Goal: Communication & Community: Participate in discussion

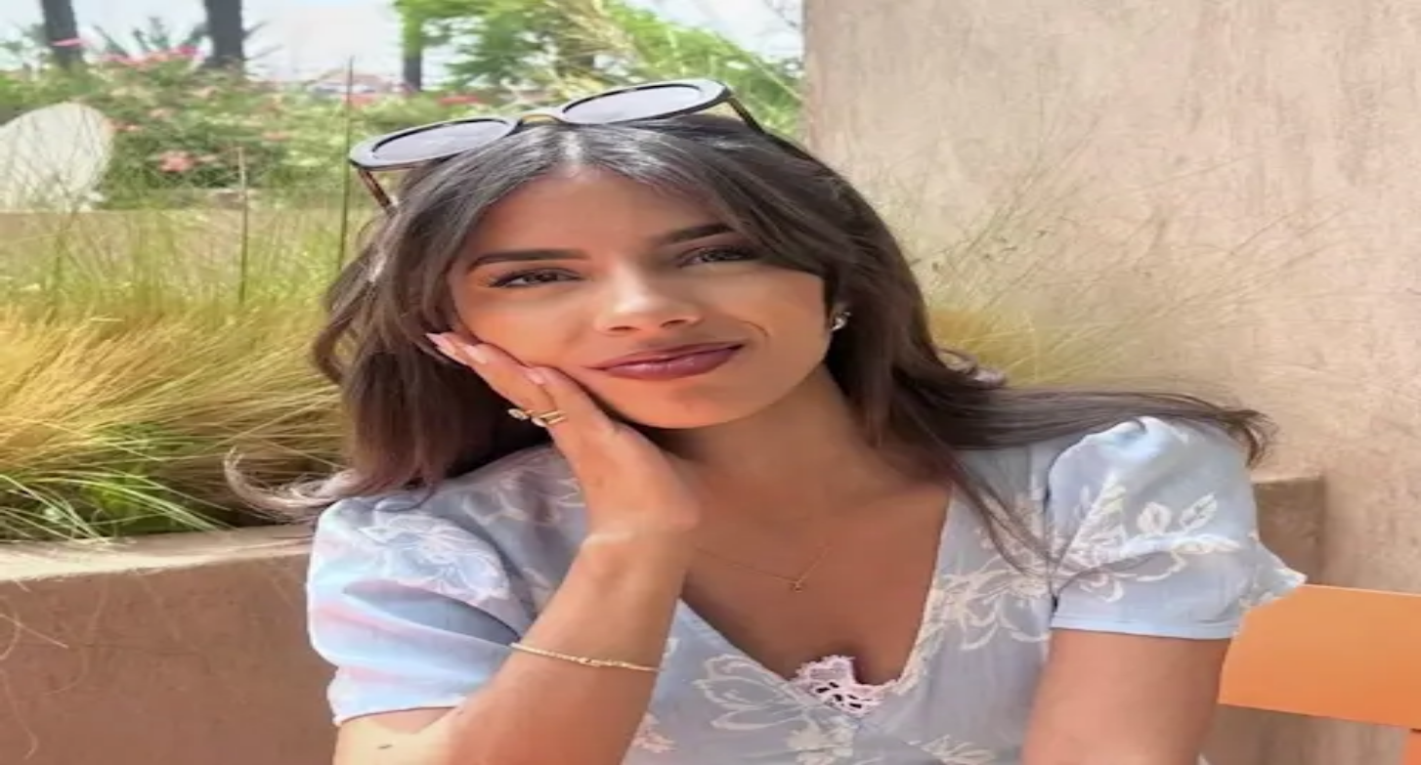
scroll to position [387, 0]
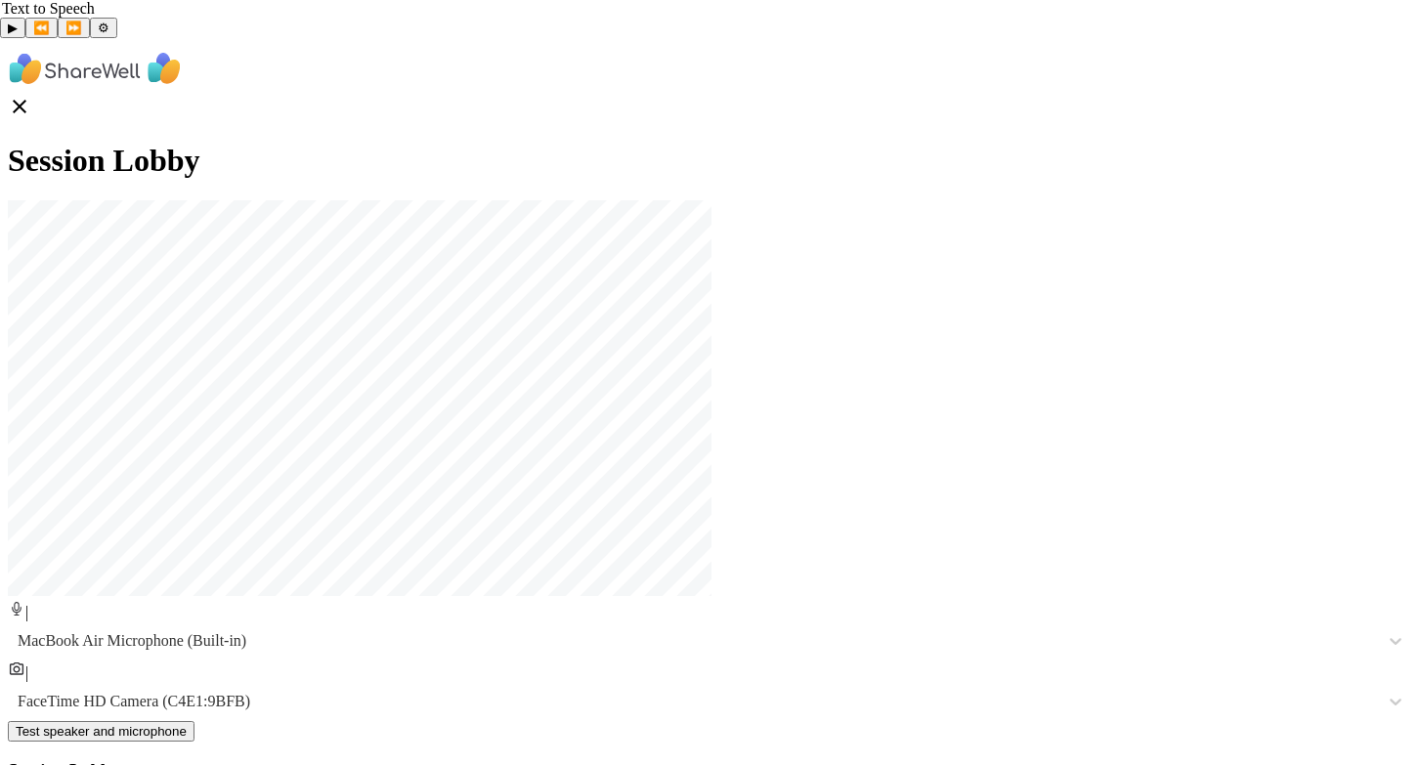
click at [1379, 298] on div "Session Lobby | MacBook Air Microphone (Built-in) | FaceTime HD Camera (C4E1:9B…" at bounding box center [710, 602] width 1405 height 1112
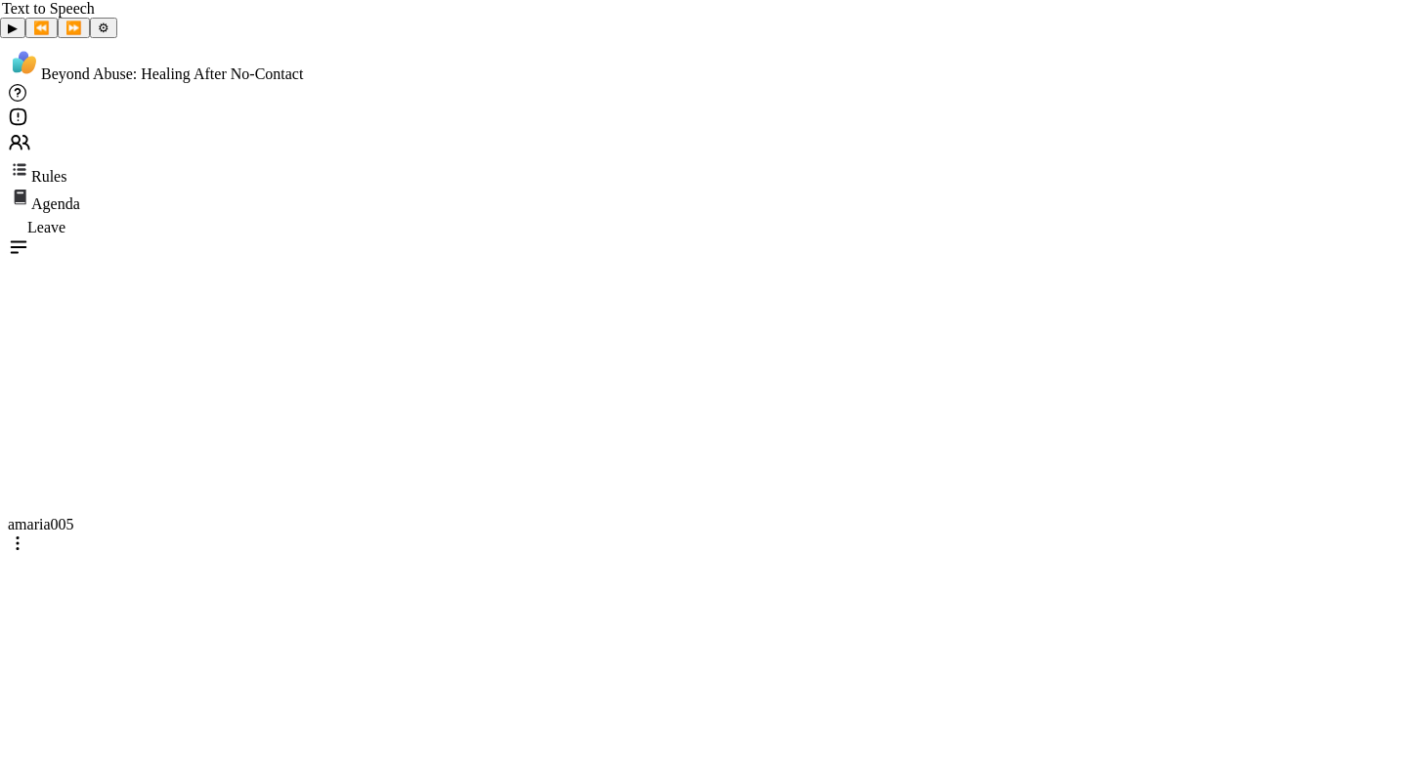
type textarea "**********"
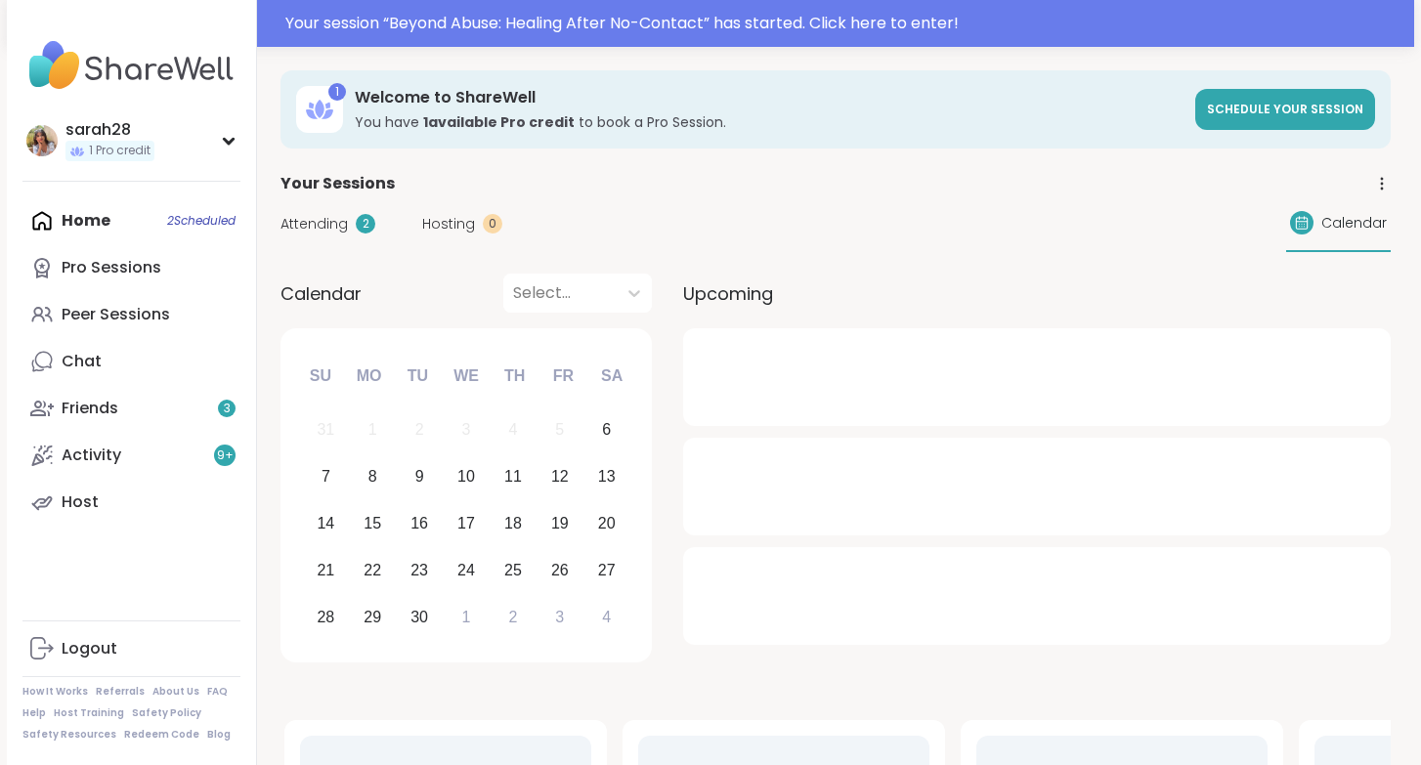
scroll to position [387, 0]
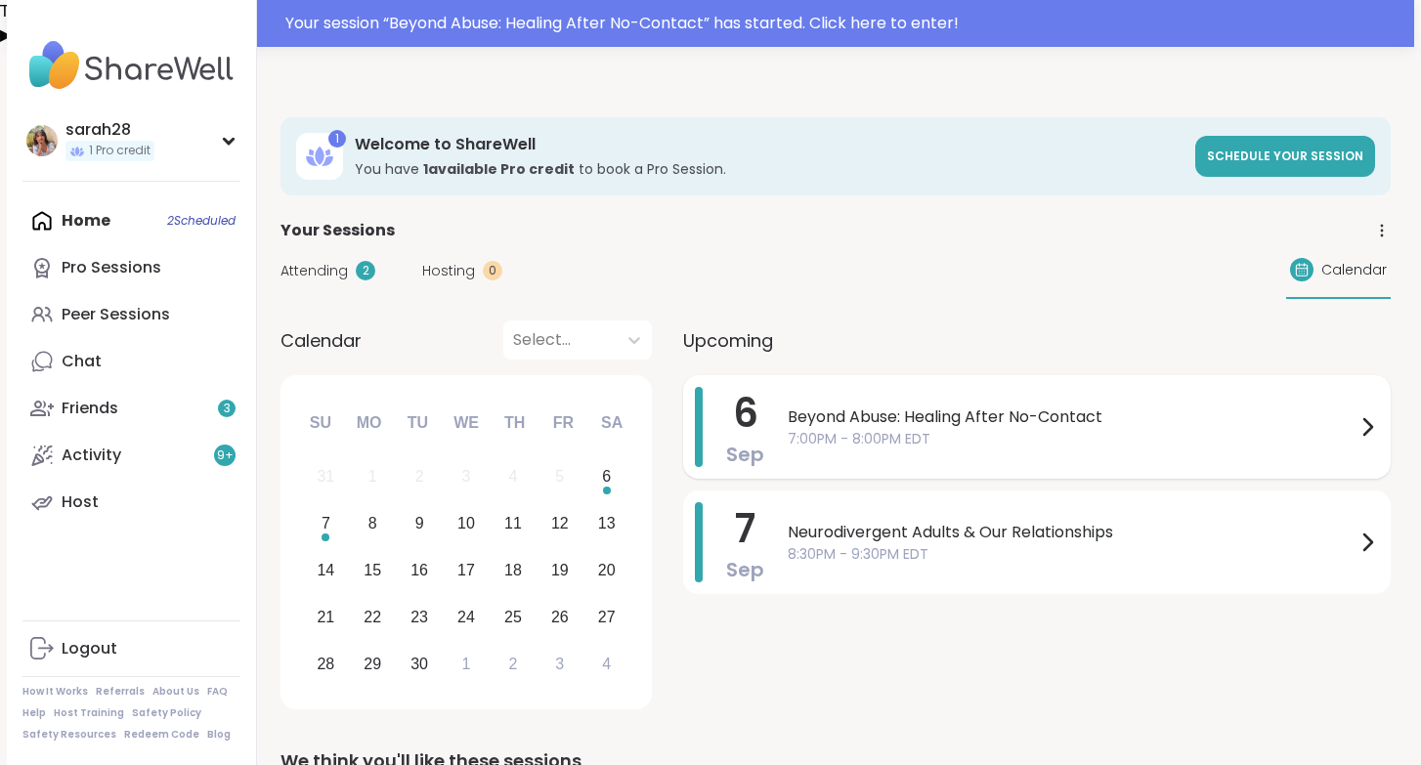
click at [1083, 429] on span "7:00PM - 8:00PM EDT" at bounding box center [1072, 439] width 568 height 21
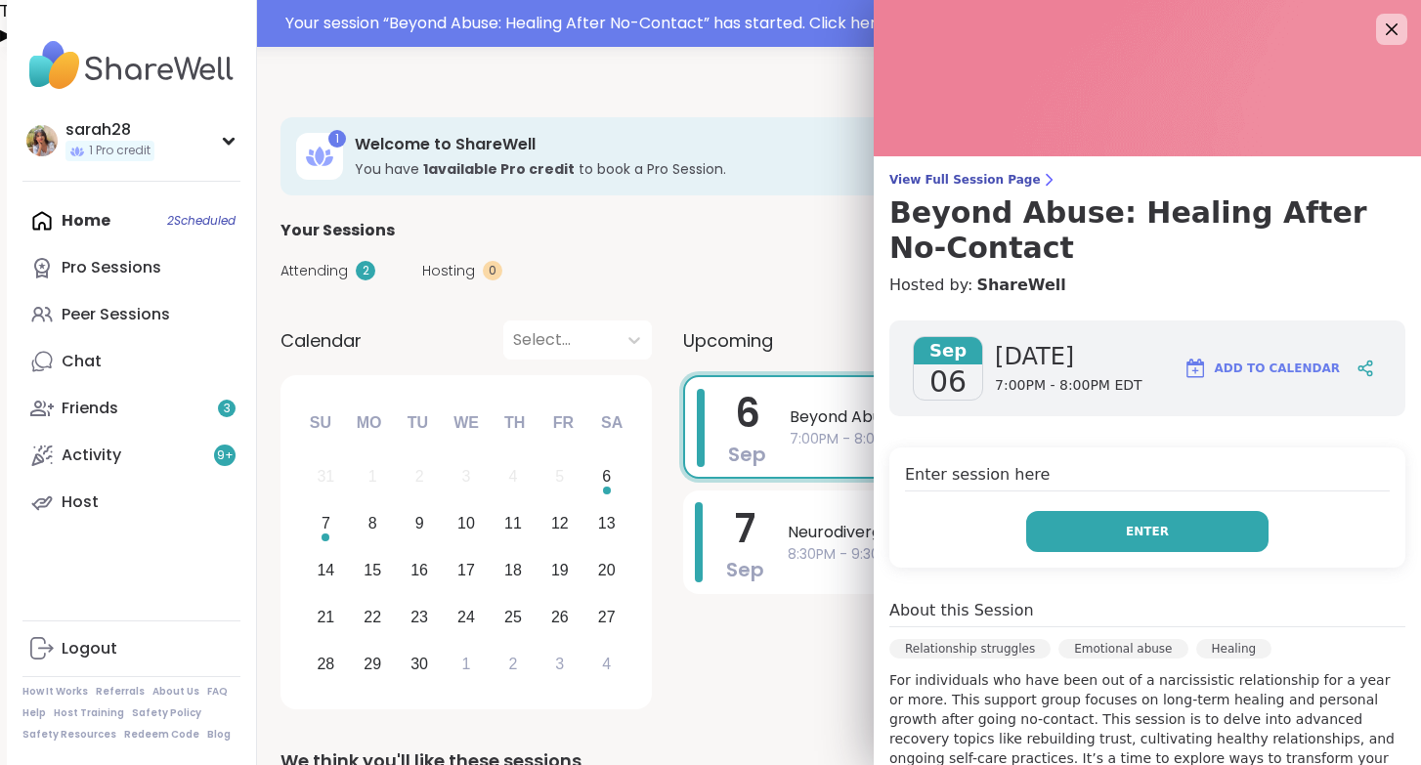
click at [1098, 543] on button "Enter" at bounding box center [1147, 531] width 242 height 41
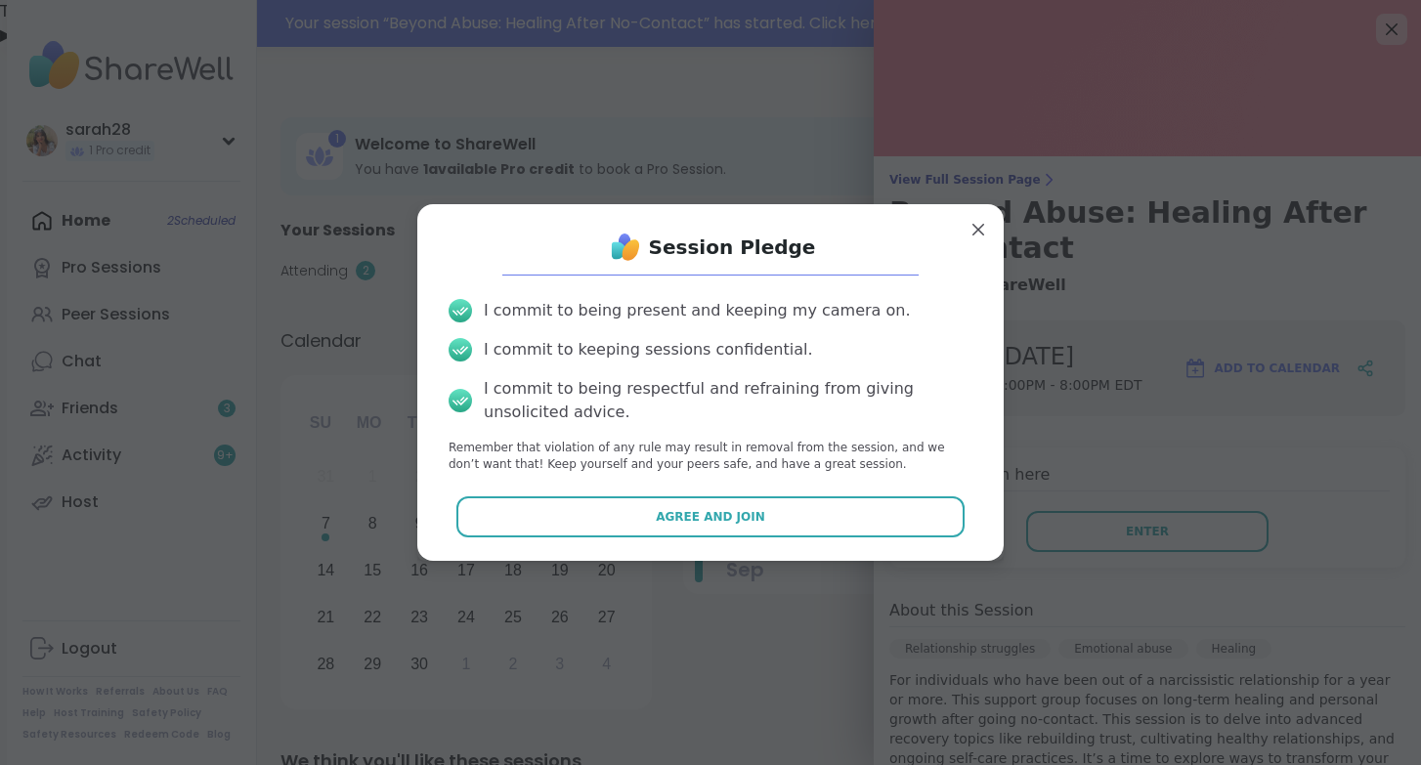
click at [835, 495] on div "Session Pledge I commit to being present and keeping my camera on. I commit to …" at bounding box center [710, 382] width 555 height 324
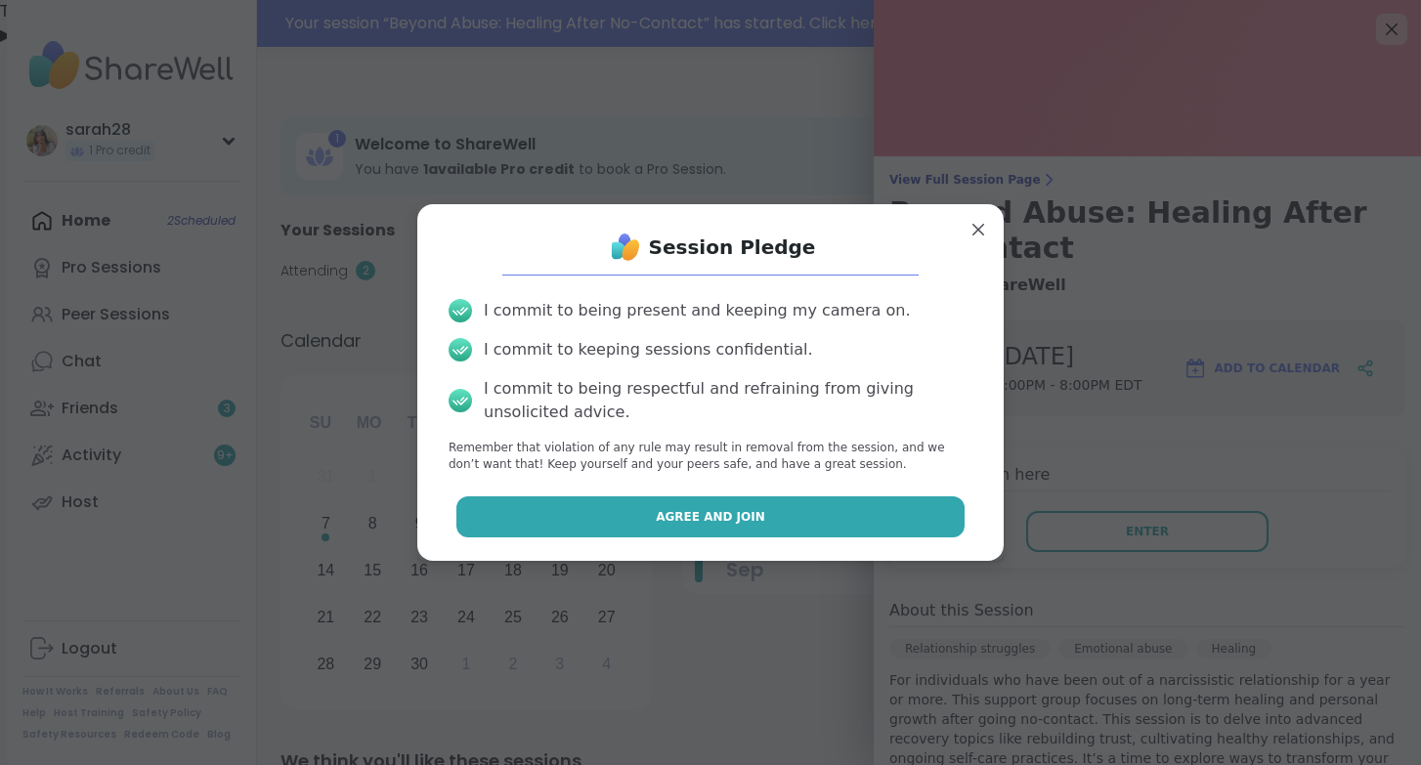
click at [835, 505] on button "Agree and Join" at bounding box center [710, 516] width 509 height 41
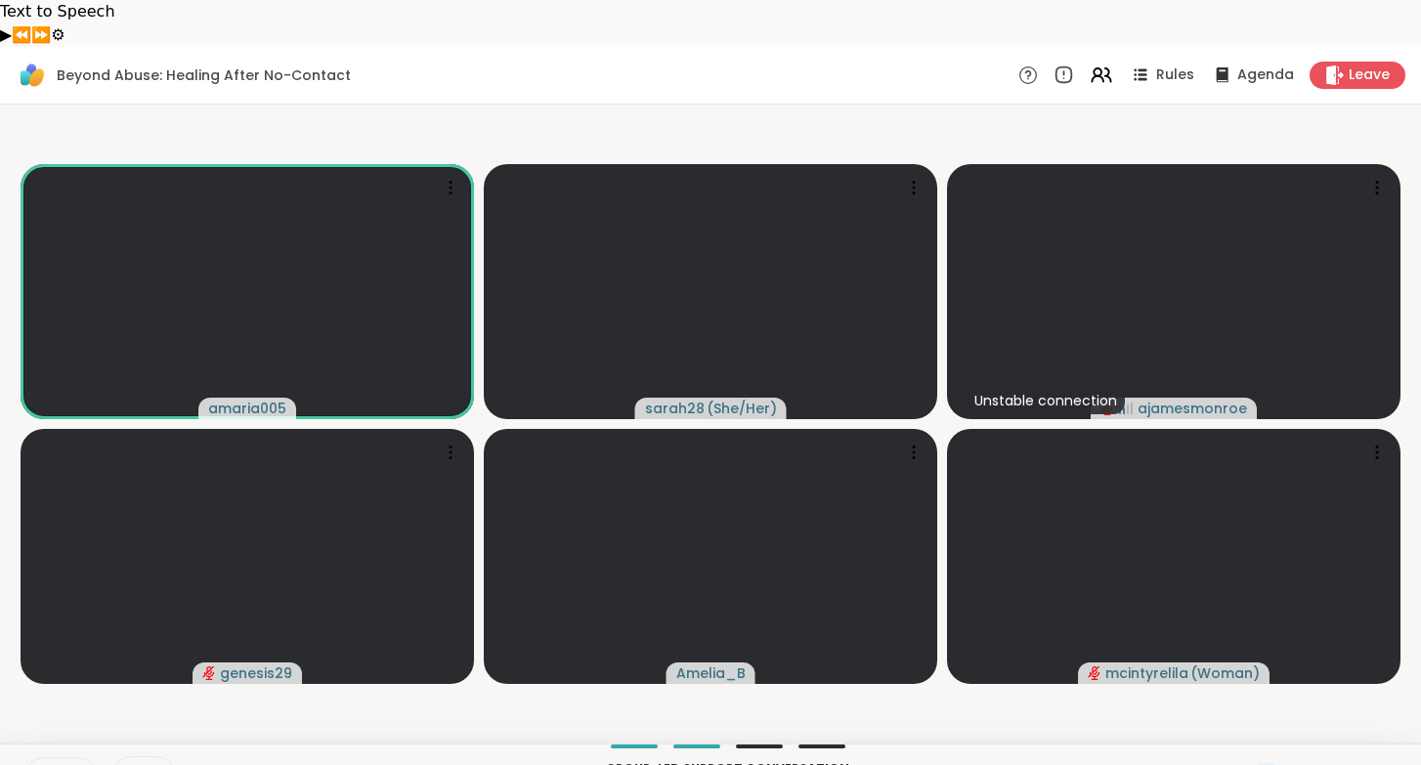
click at [43, 764] on icon at bounding box center [45, 778] width 11 height 17
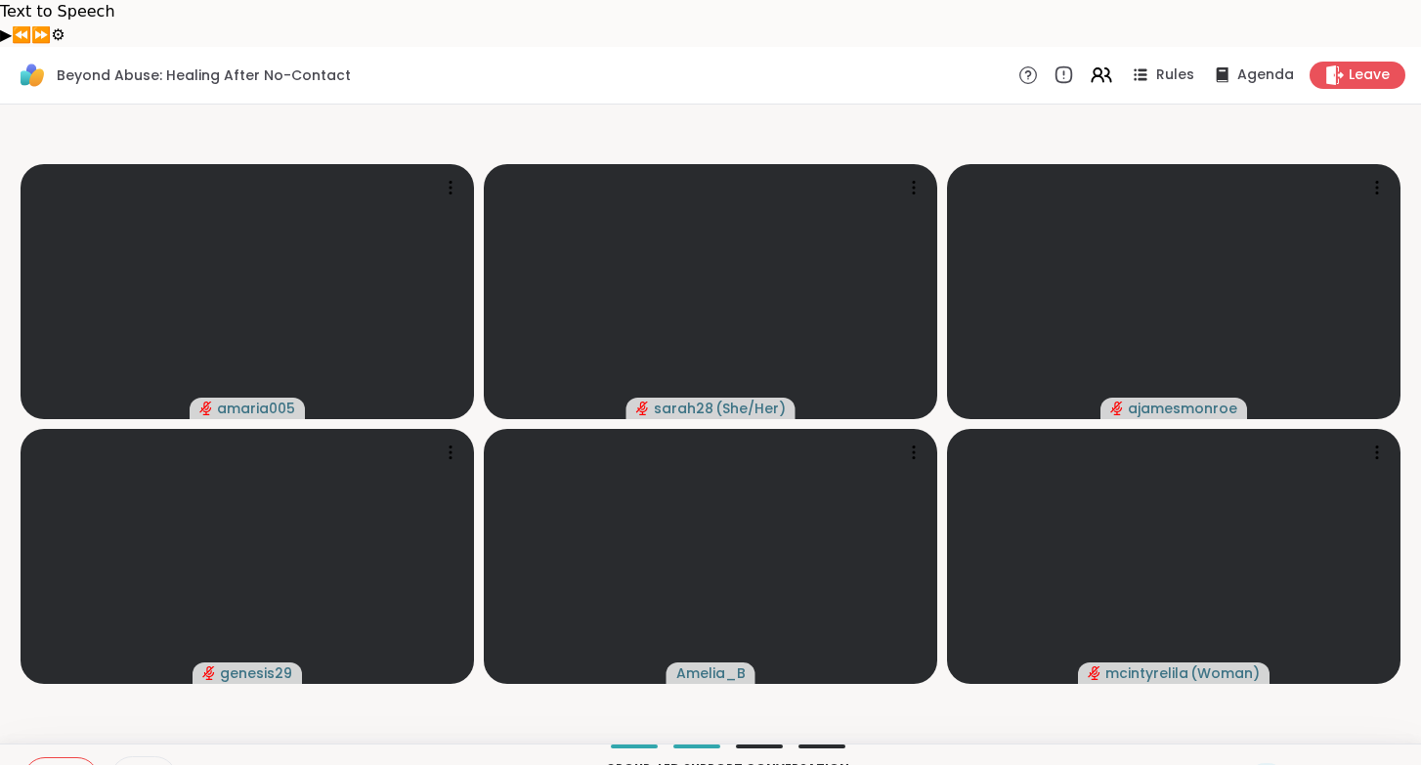
click at [75, 681] on video-player-container "amaria005 sarah28 ( She/Her ) ajamesmonroe genesis29 Amelia_B mcintyrelila ( Wo…" at bounding box center [710, 423] width 1397 height 623
click at [31, 758] on button at bounding box center [42, 778] width 37 height 41
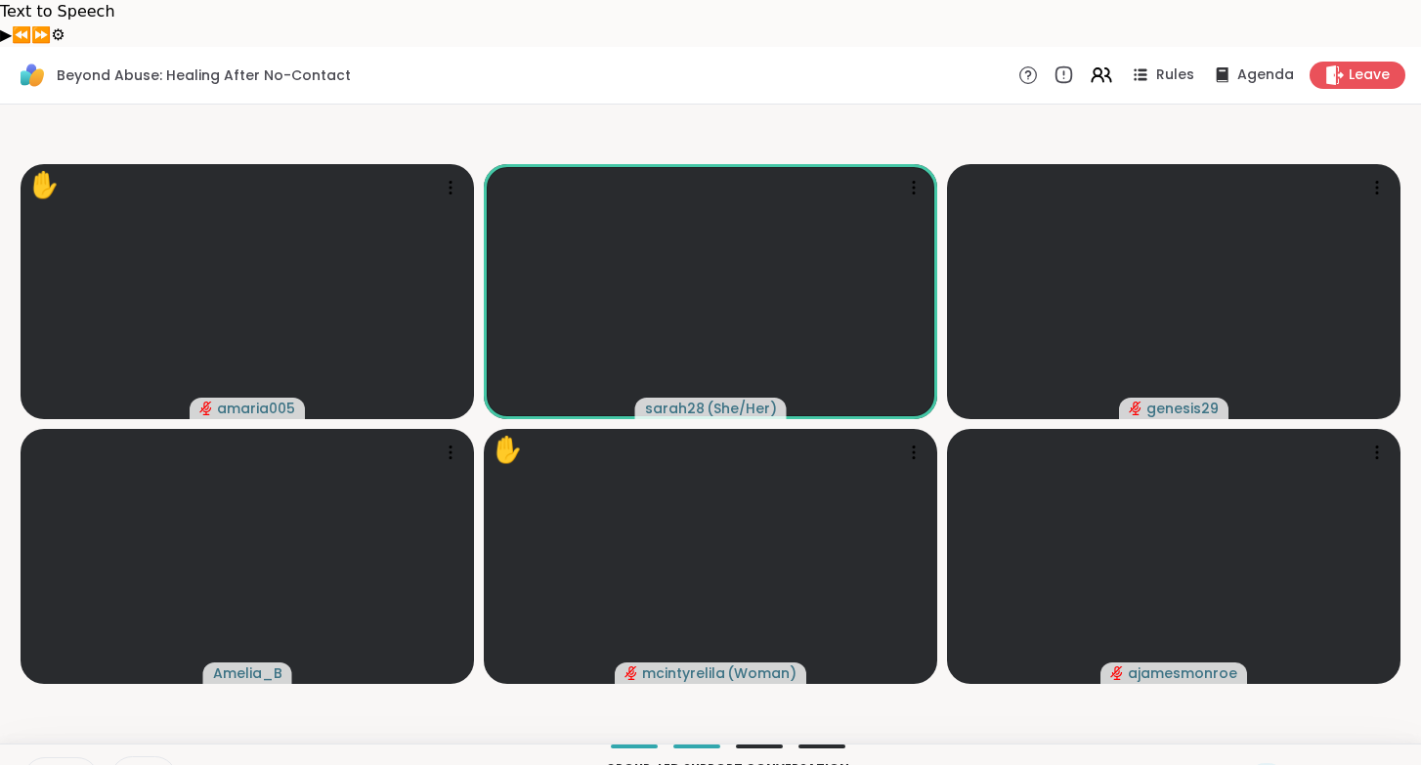
click at [45, 764] on icon at bounding box center [45, 775] width 6 height 11
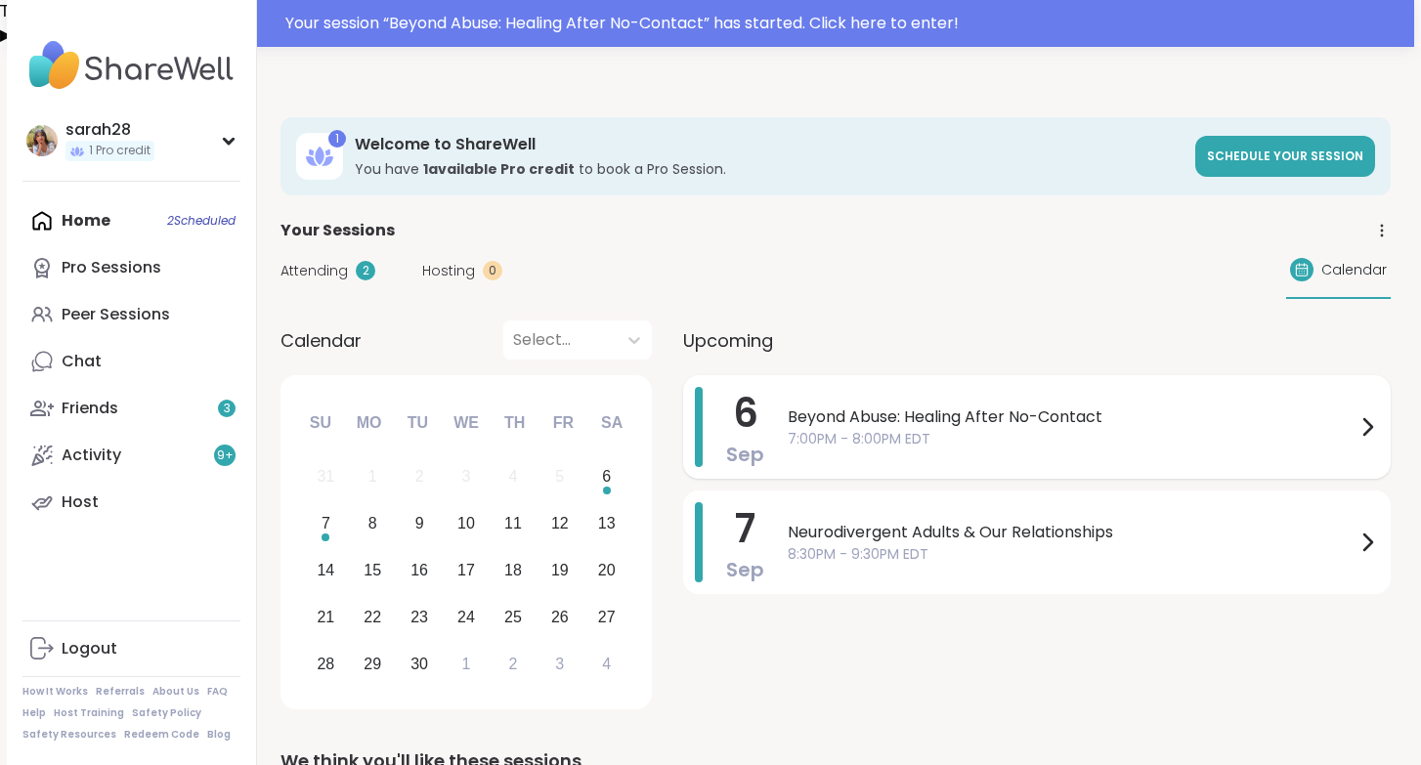
click at [1088, 406] on span "Beyond Abuse: Healing After No-Contact" at bounding box center [1072, 417] width 568 height 23
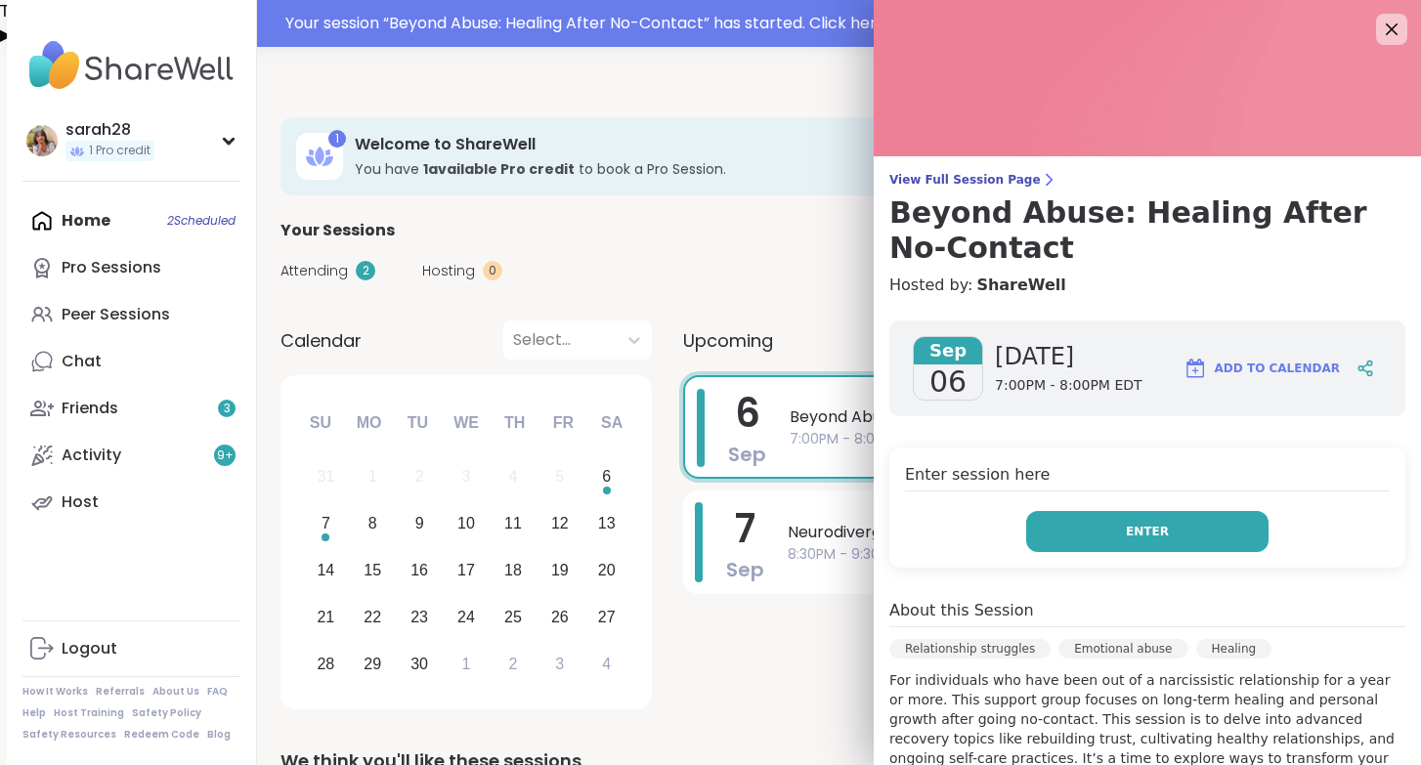
click at [1124, 519] on button "Enter" at bounding box center [1147, 531] width 242 height 41
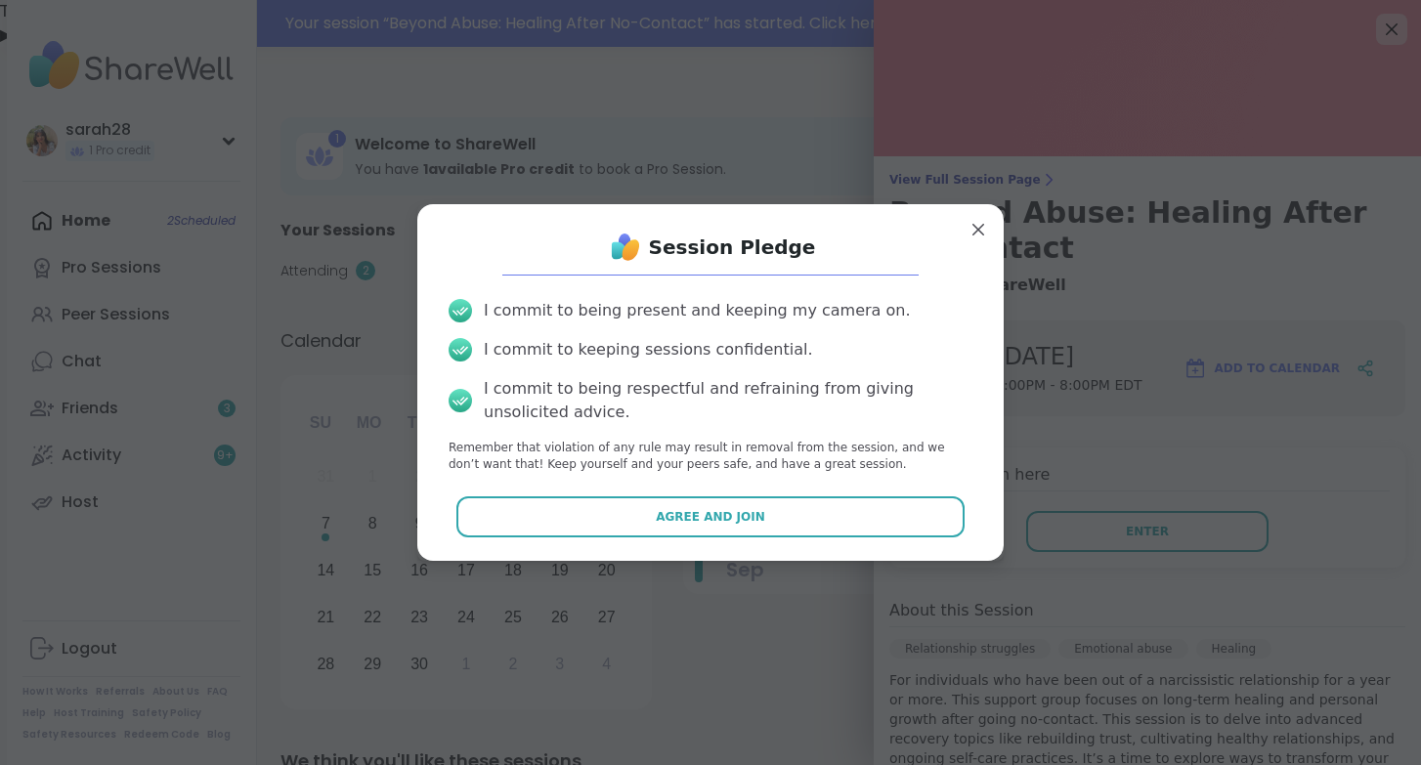
click at [892, 540] on div "Session Pledge I commit to being present and keeping my camera on. I commit to …" at bounding box center [710, 382] width 555 height 324
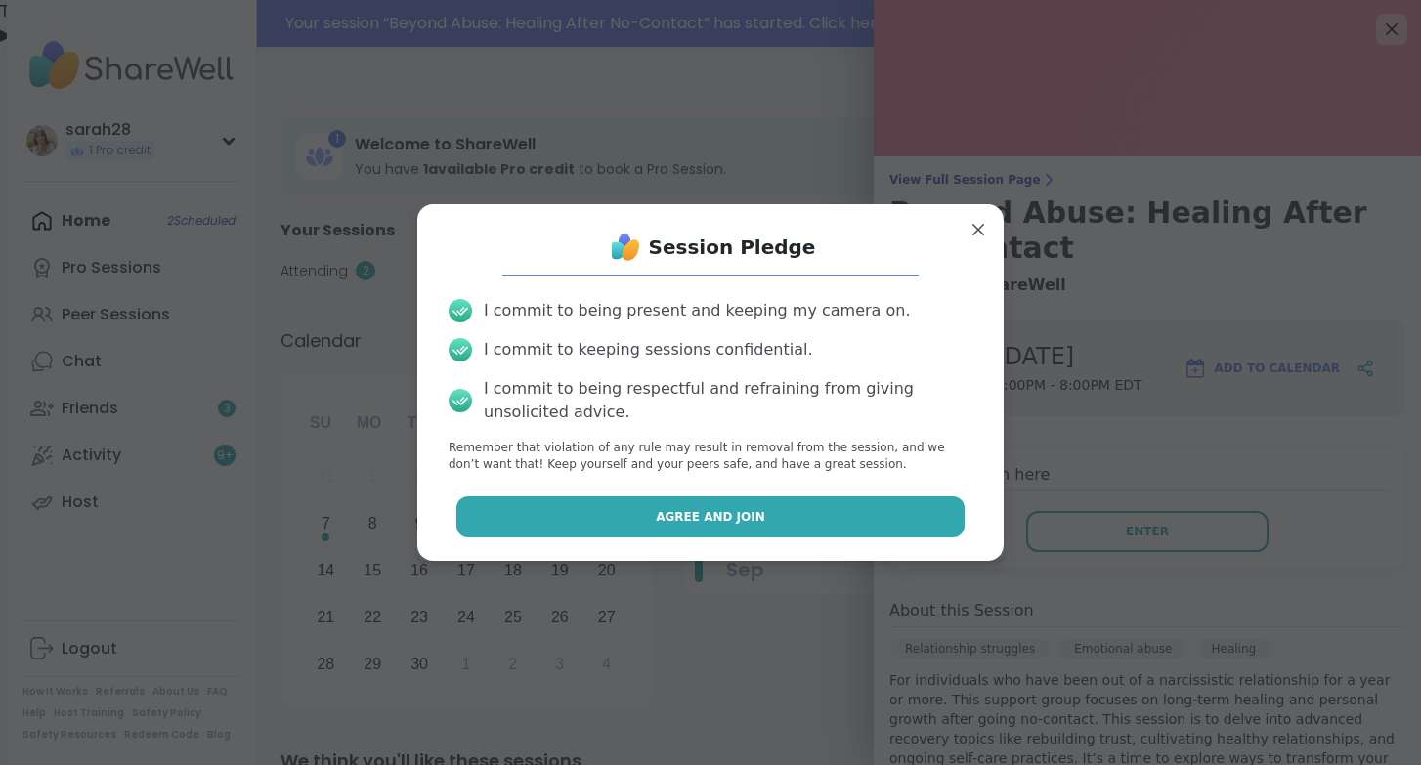
click at [892, 518] on button "Agree and Join" at bounding box center [710, 516] width 509 height 41
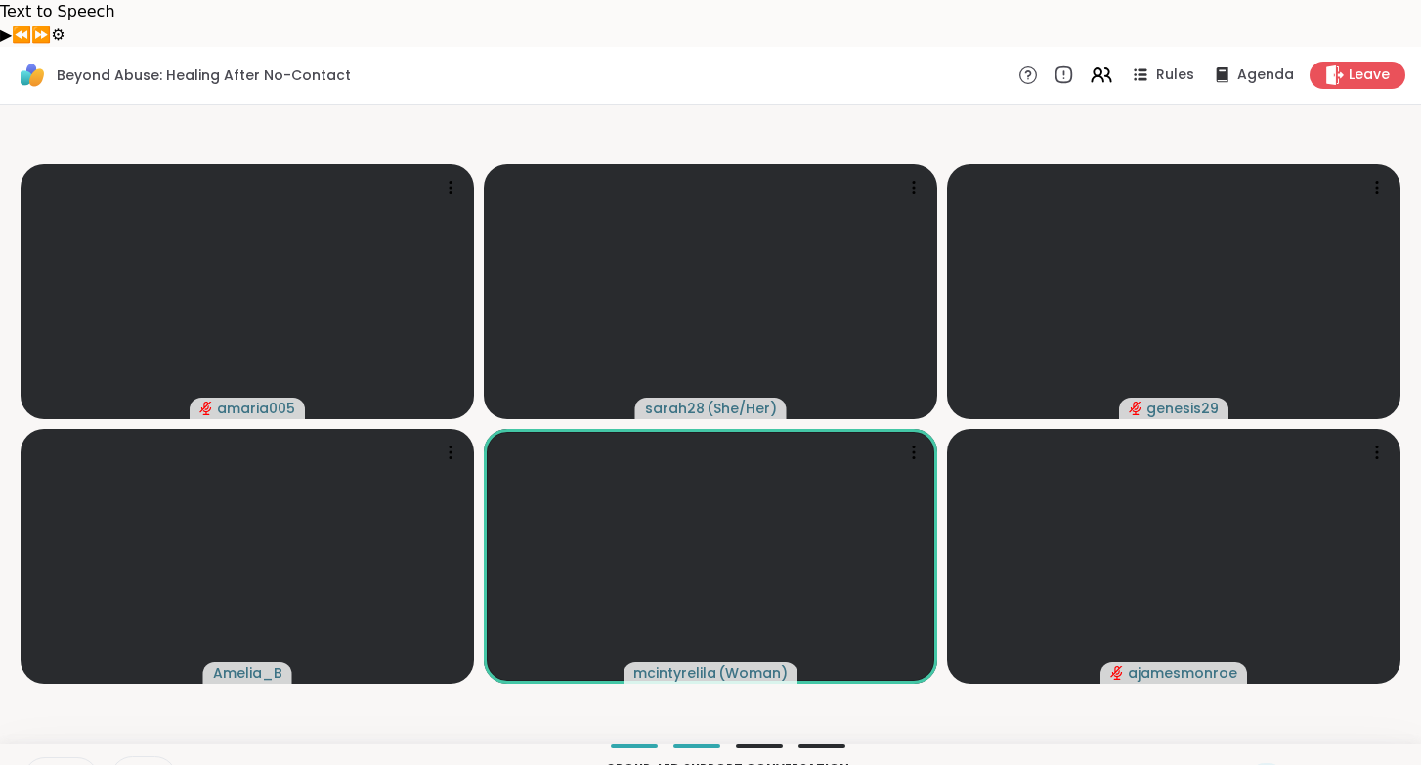
click at [62, 764] on button at bounding box center [80, 778] width 36 height 17
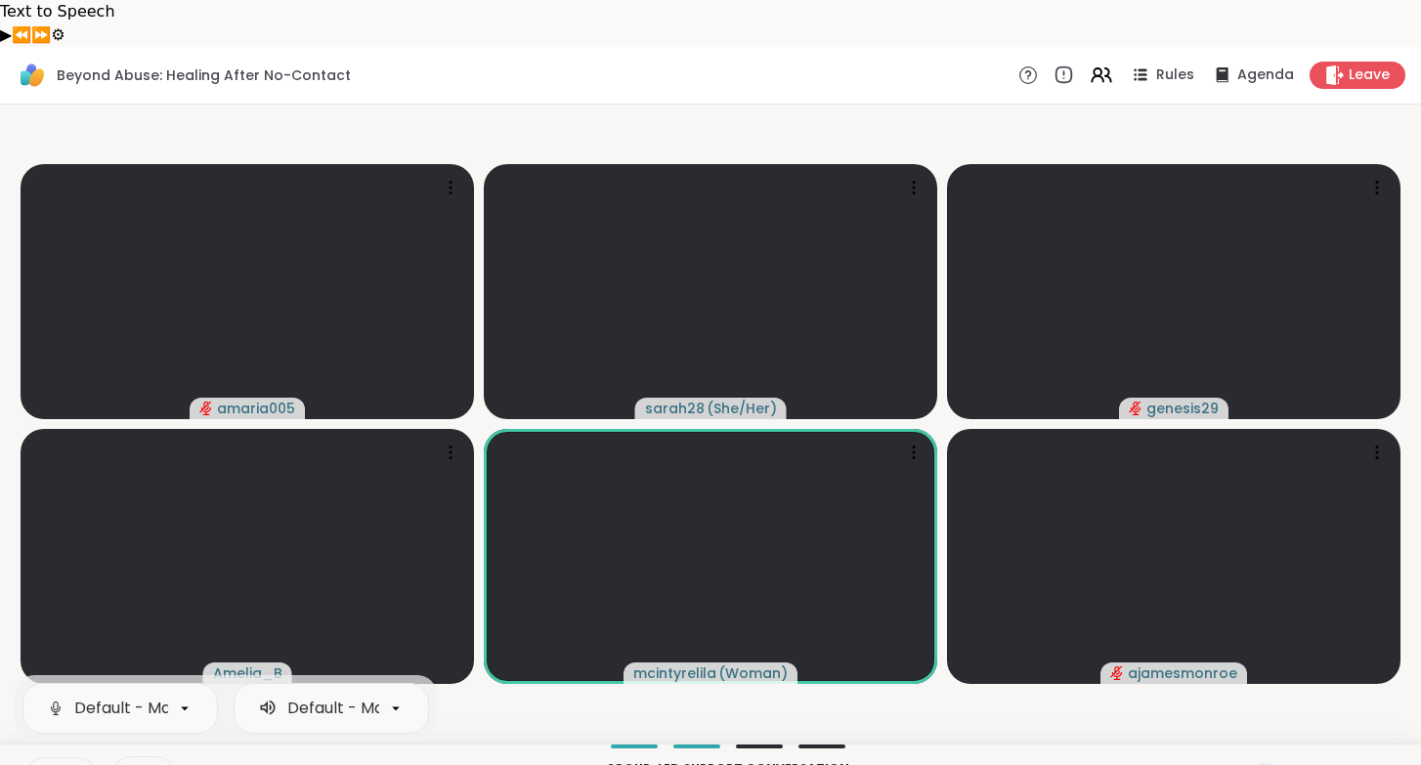
click at [37, 764] on icon at bounding box center [45, 779] width 18 height 18
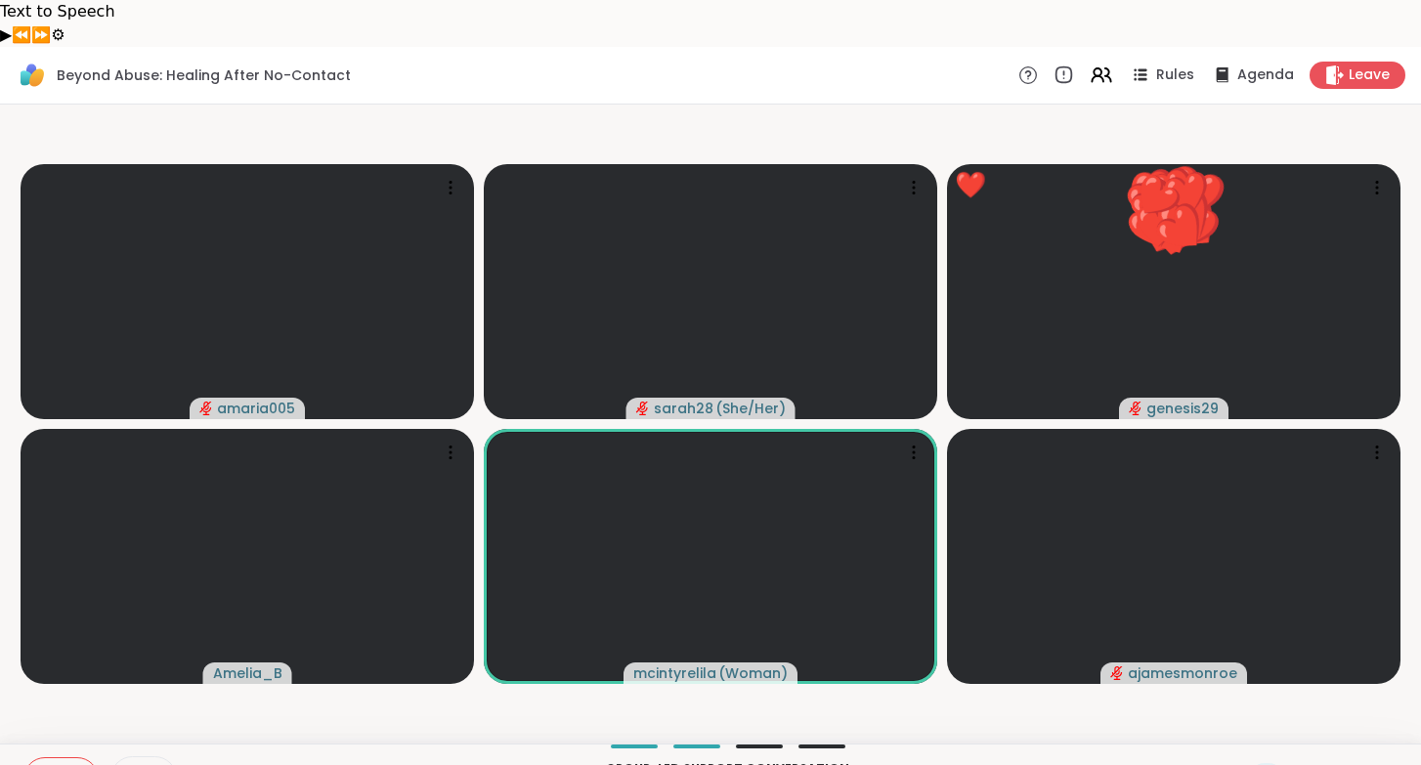
click at [723, 661] on video-player-container "amaria005 sarah28 ( She/Her ) ❤️ genesis29 ❤️ ❤️ ❤️ ❤️ ❤️ ❤️ ❤️ ❤️ ❤️ ❤️ ❤️ ❤️ …" at bounding box center [710, 423] width 1397 height 623
click at [1310, 764] on icon at bounding box center [1308, 778] width 24 height 24
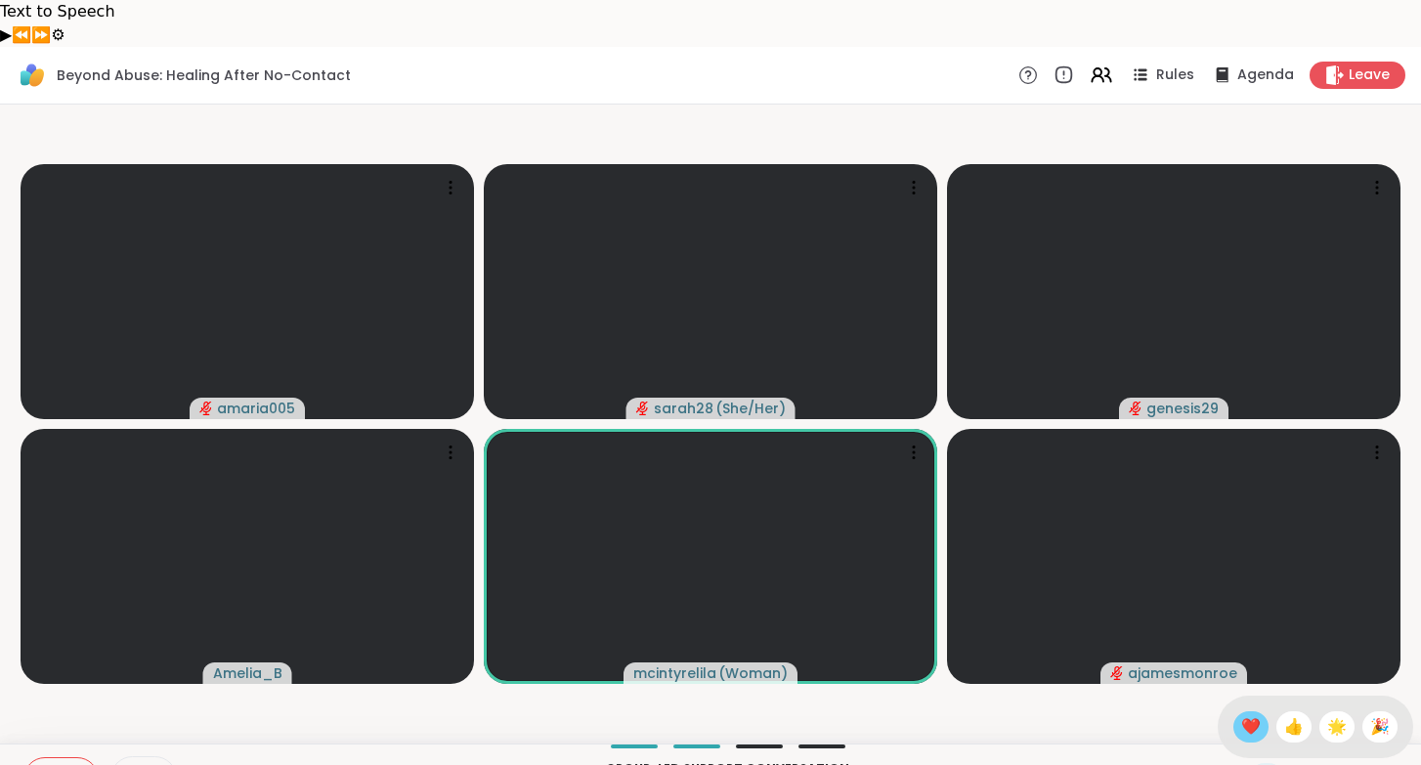
click at [1258, 715] on span "❤️" at bounding box center [1251, 726] width 20 height 23
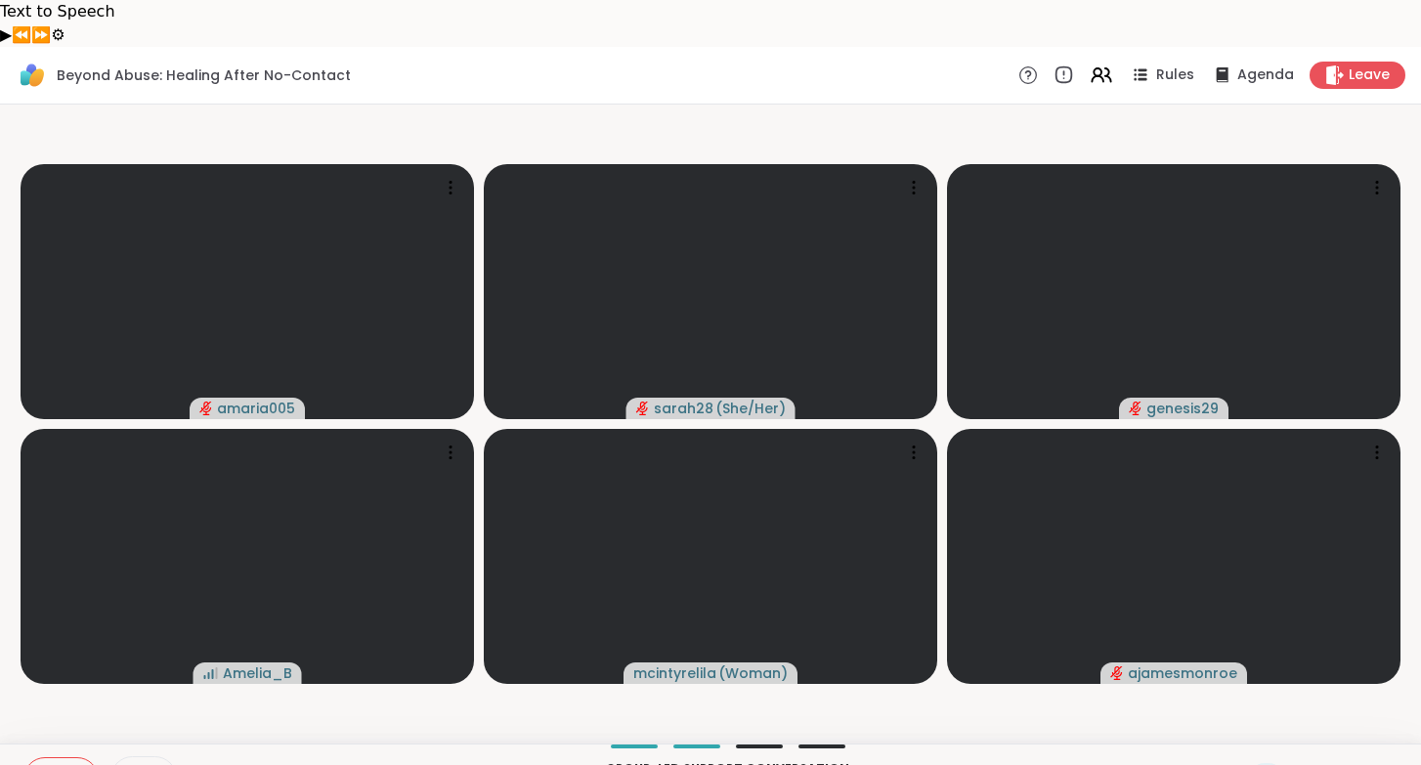
click at [44, 764] on icon at bounding box center [45, 779] width 18 height 18
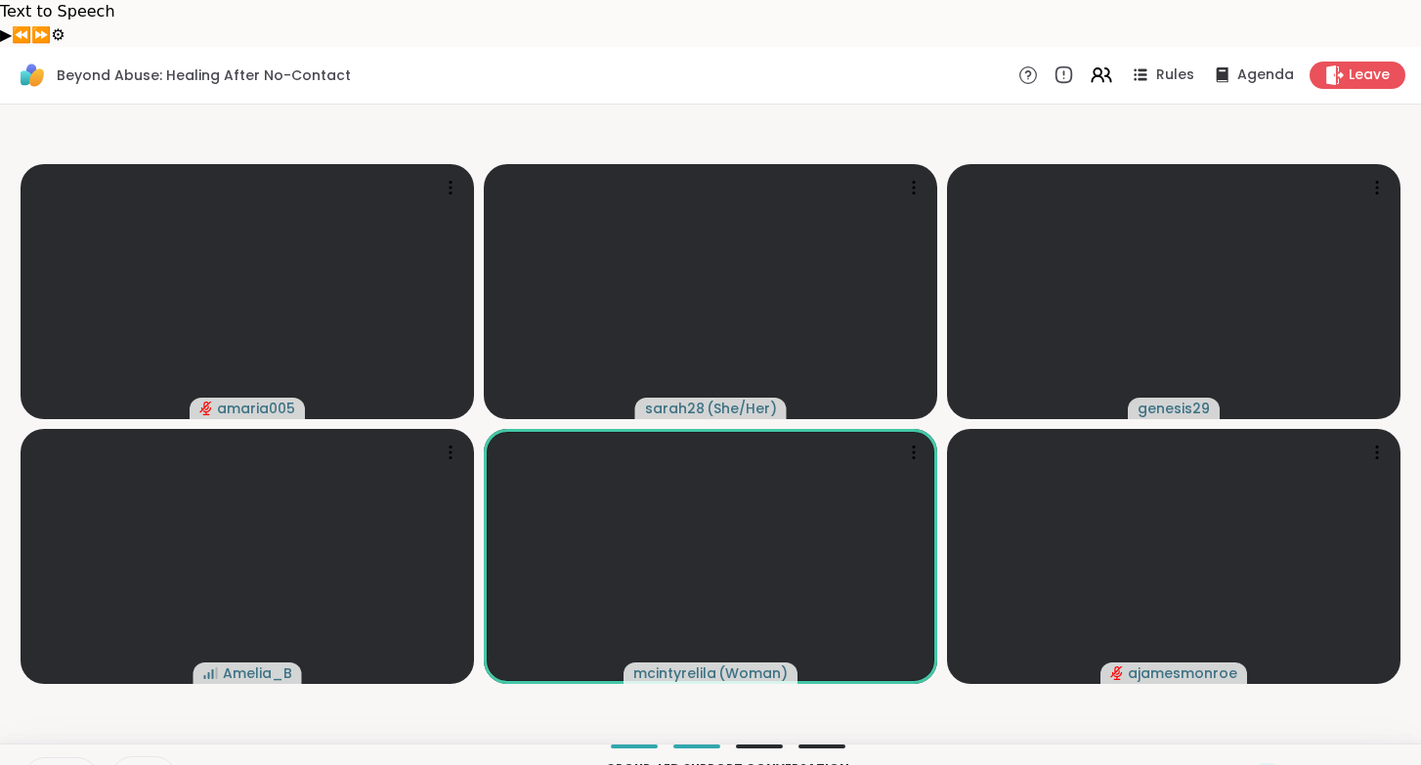
click at [47, 764] on icon at bounding box center [45, 779] width 18 height 18
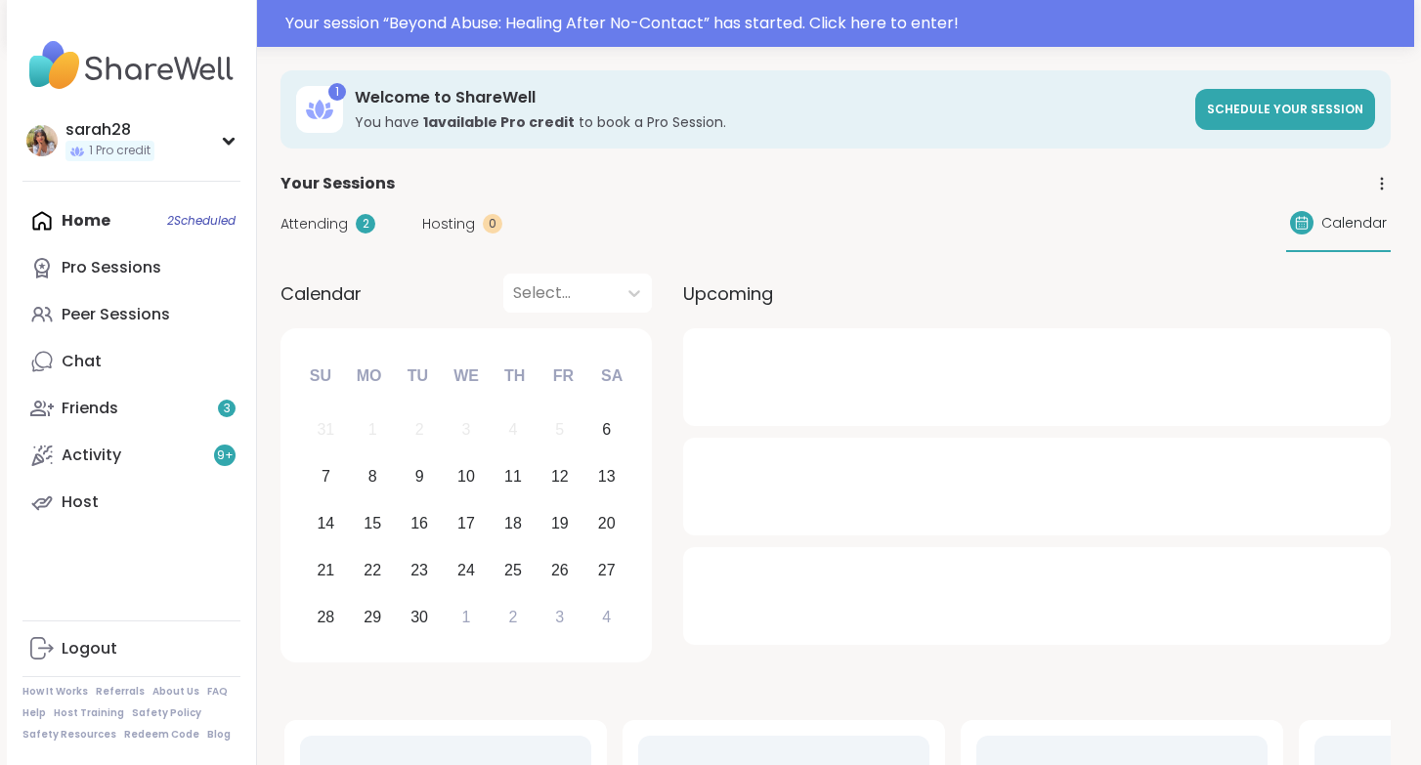
scroll to position [387, 0]
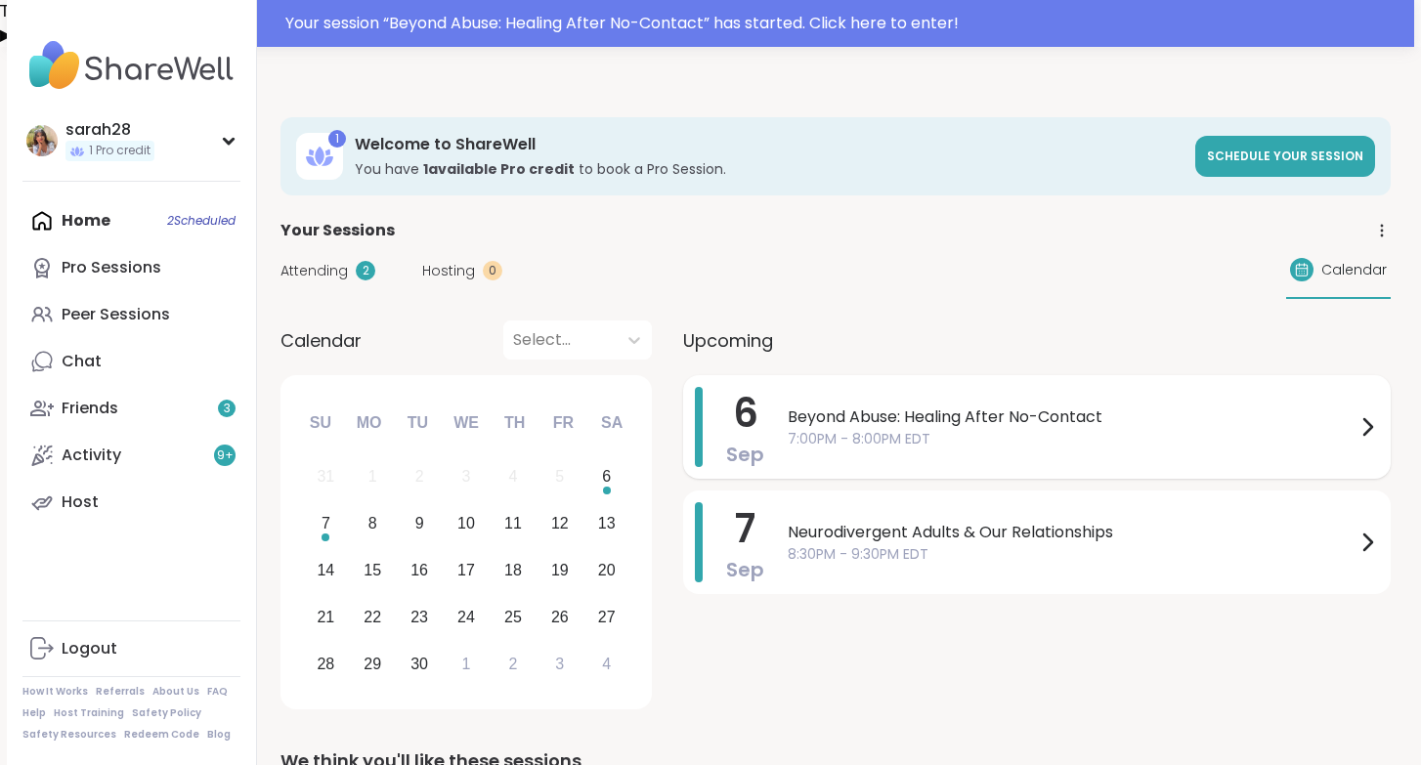
click at [906, 375] on div "6 Sep Beyond Abuse: Healing After No-Contact 7:00PM - 8:00PM EDT" at bounding box center [1037, 427] width 708 height 104
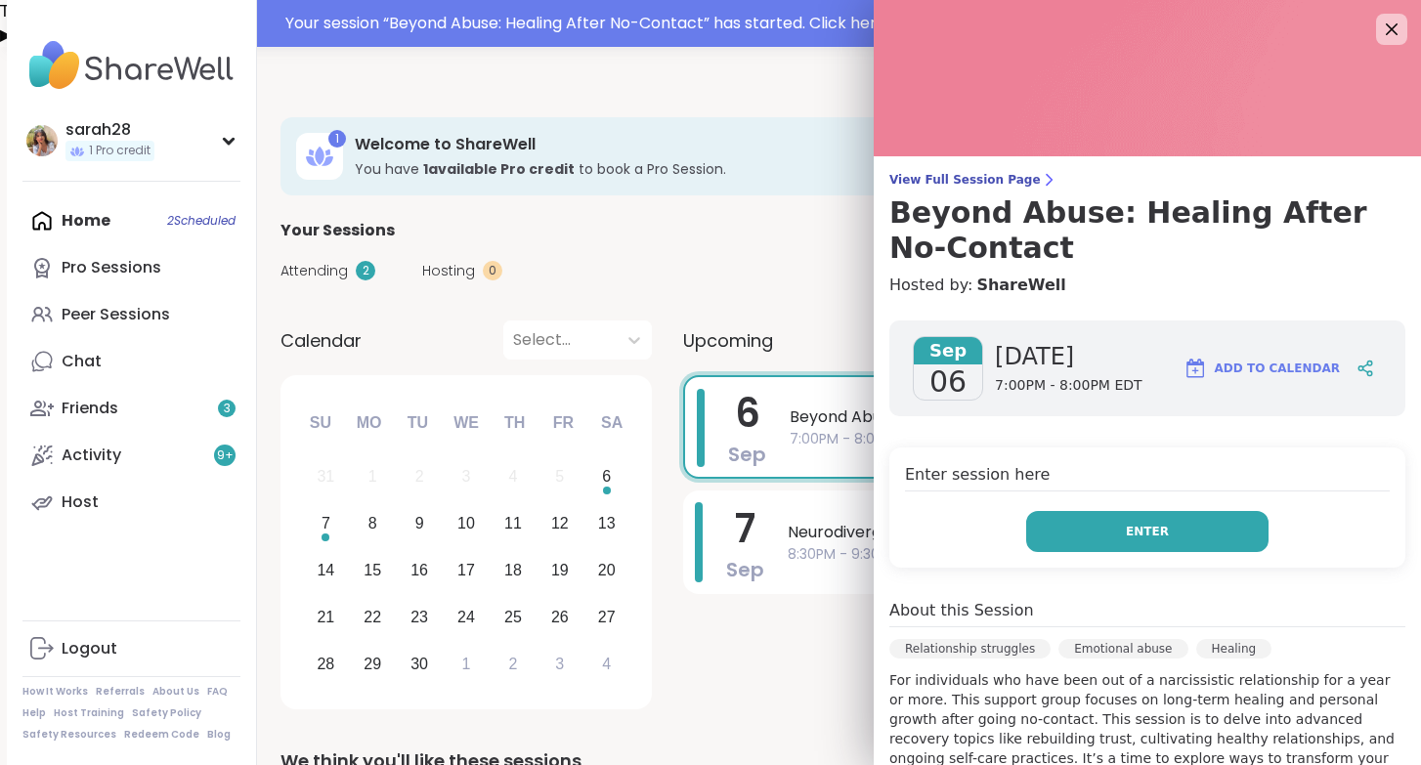
click at [1203, 531] on button "Enter" at bounding box center [1147, 531] width 242 height 41
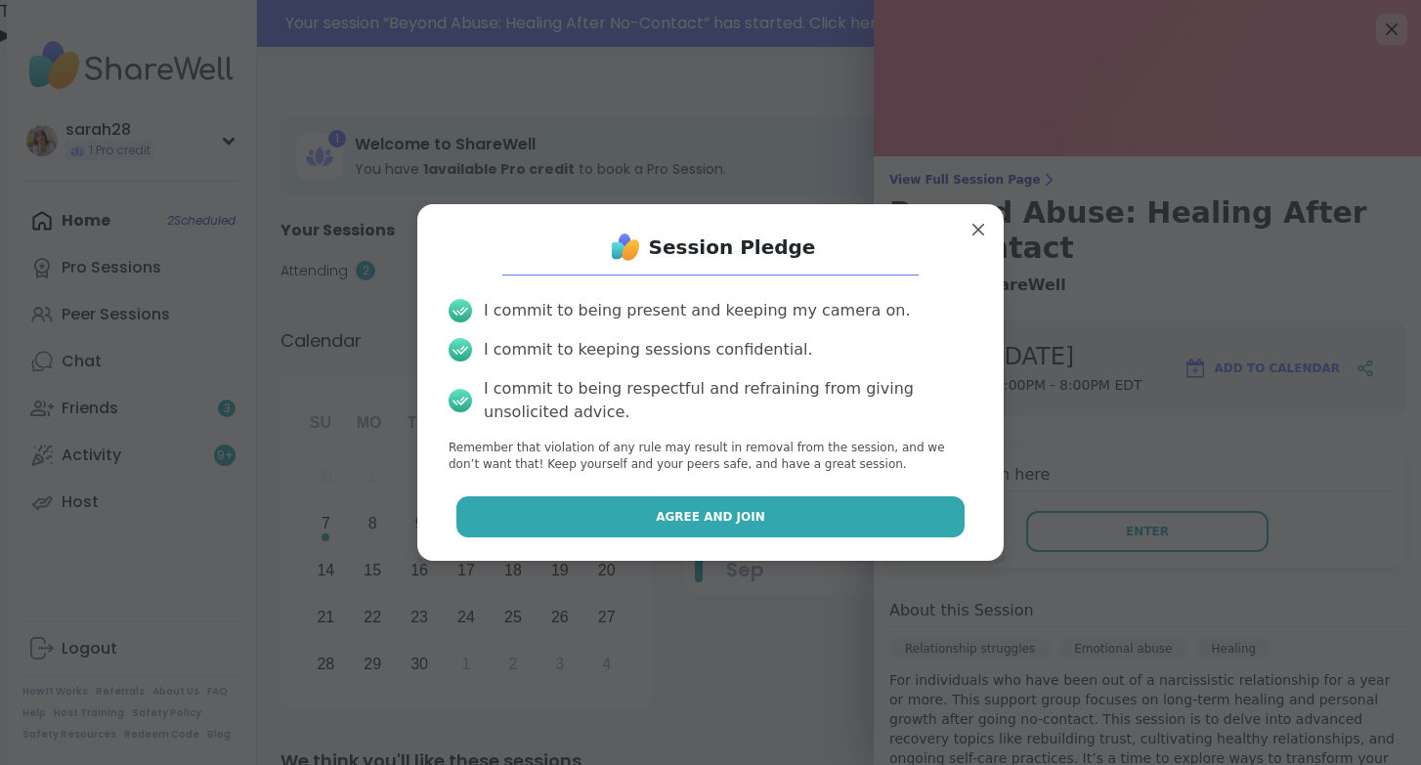
click at [764, 512] on button "Agree and Join" at bounding box center [710, 516] width 509 height 41
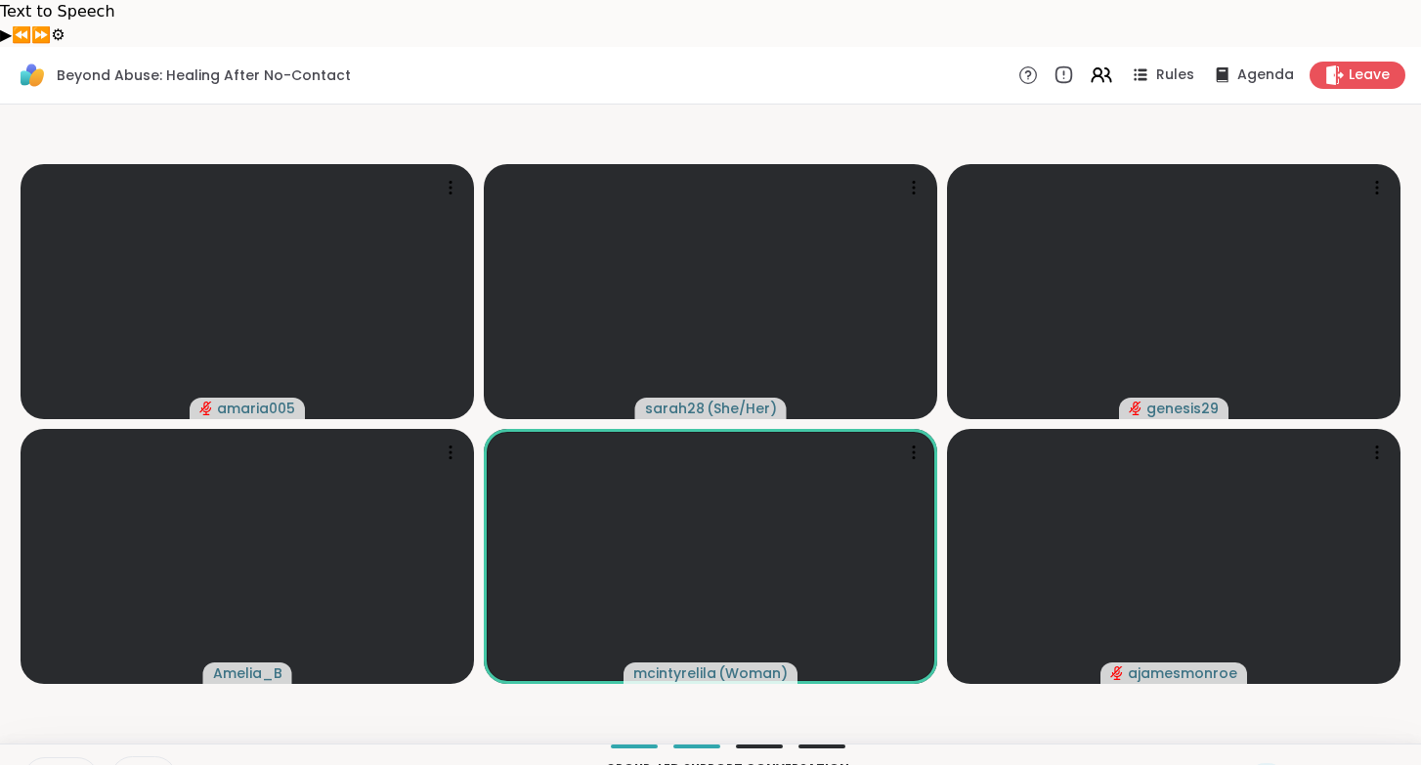
click at [54, 758] on button at bounding box center [42, 778] width 37 height 41
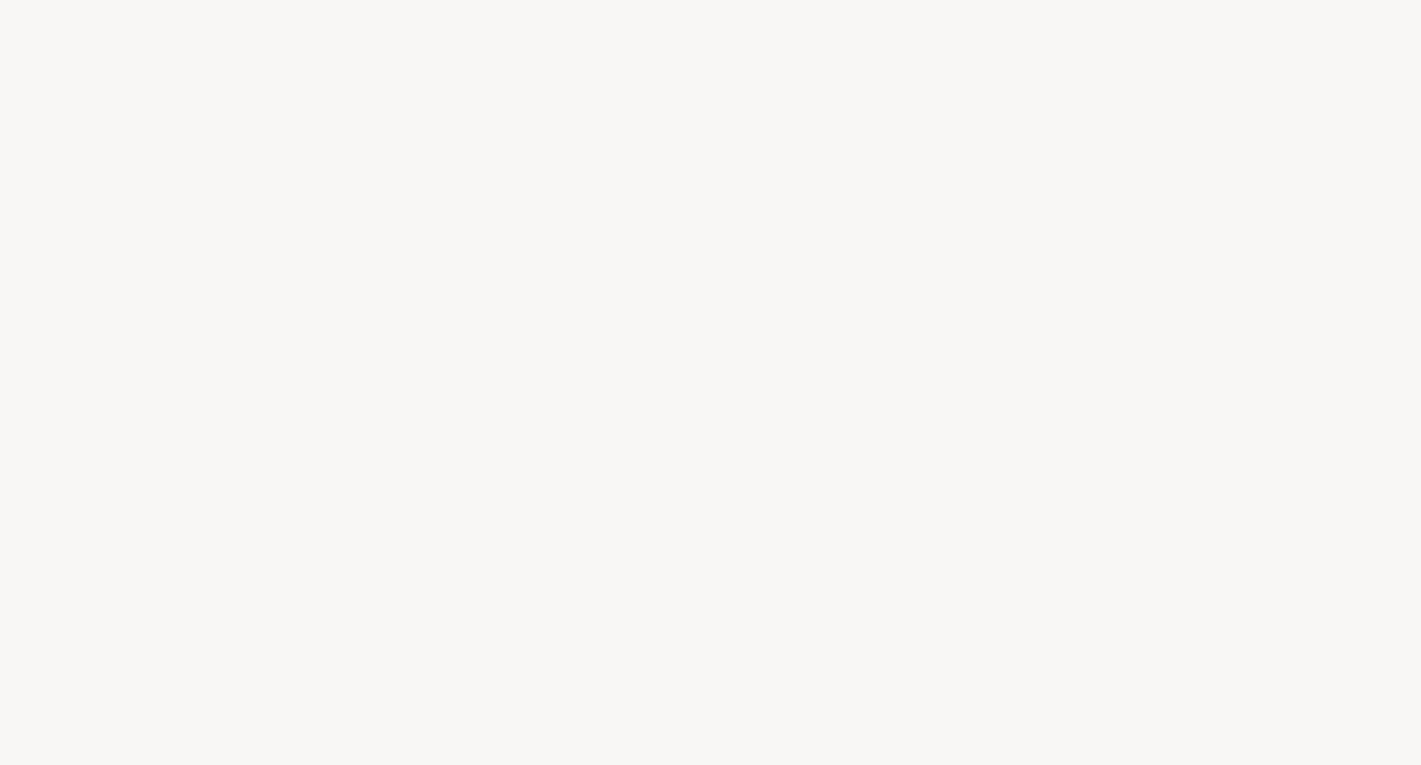
scroll to position [387, 0]
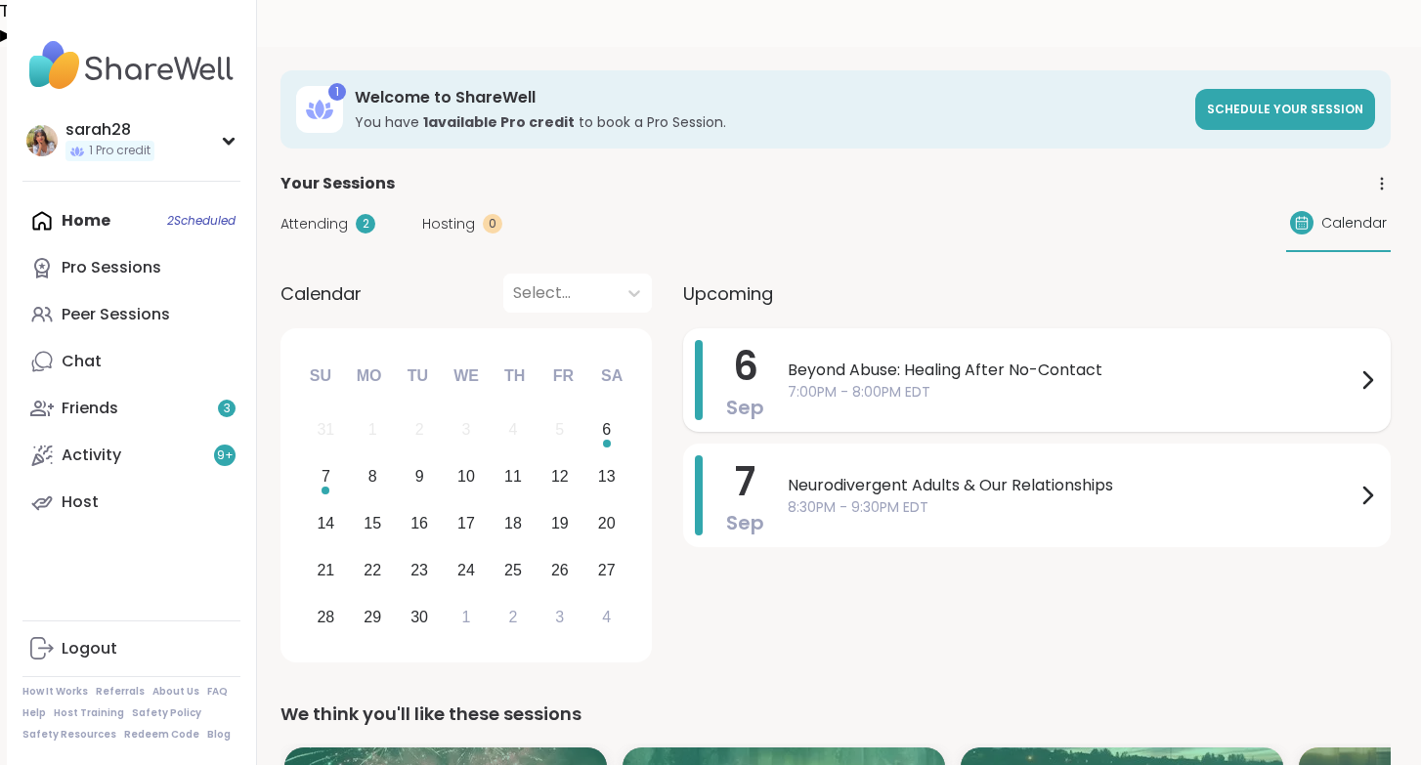
click at [1199, 359] on span "Beyond Abuse: Healing After No-Contact" at bounding box center [1072, 370] width 568 height 23
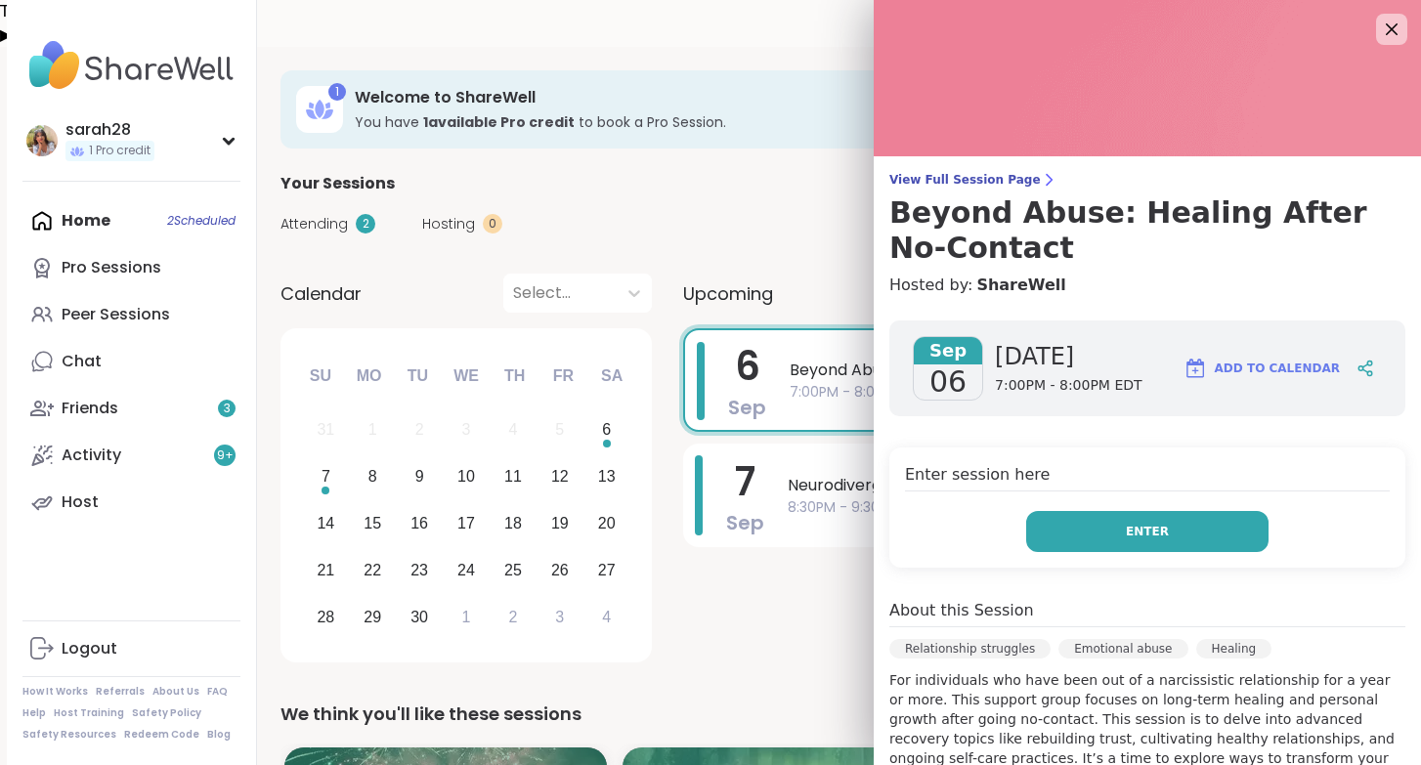
click at [1191, 539] on button "Enter" at bounding box center [1147, 531] width 242 height 41
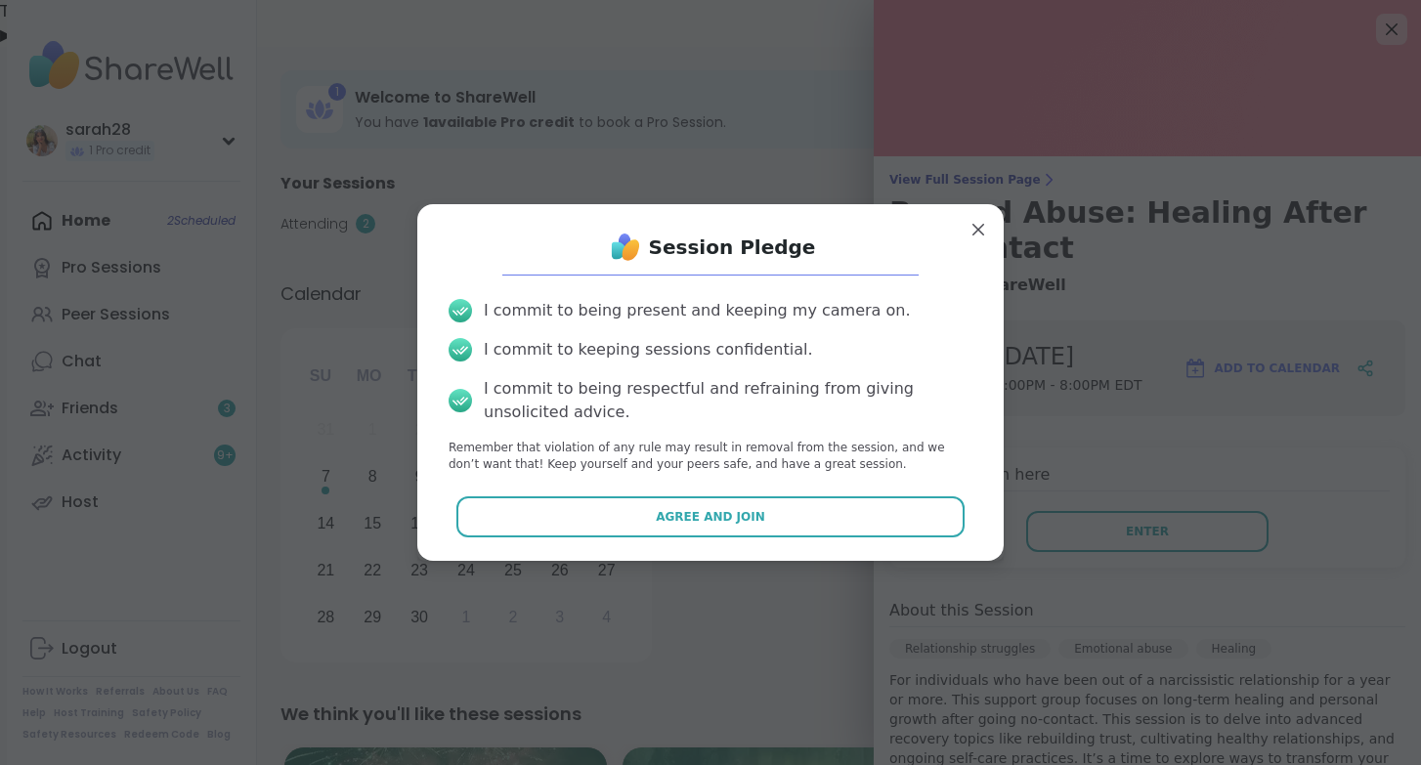
click at [765, 537] on div "Session Pledge I commit to being present and keeping my camera on. I commit to …" at bounding box center [710, 382] width 555 height 324
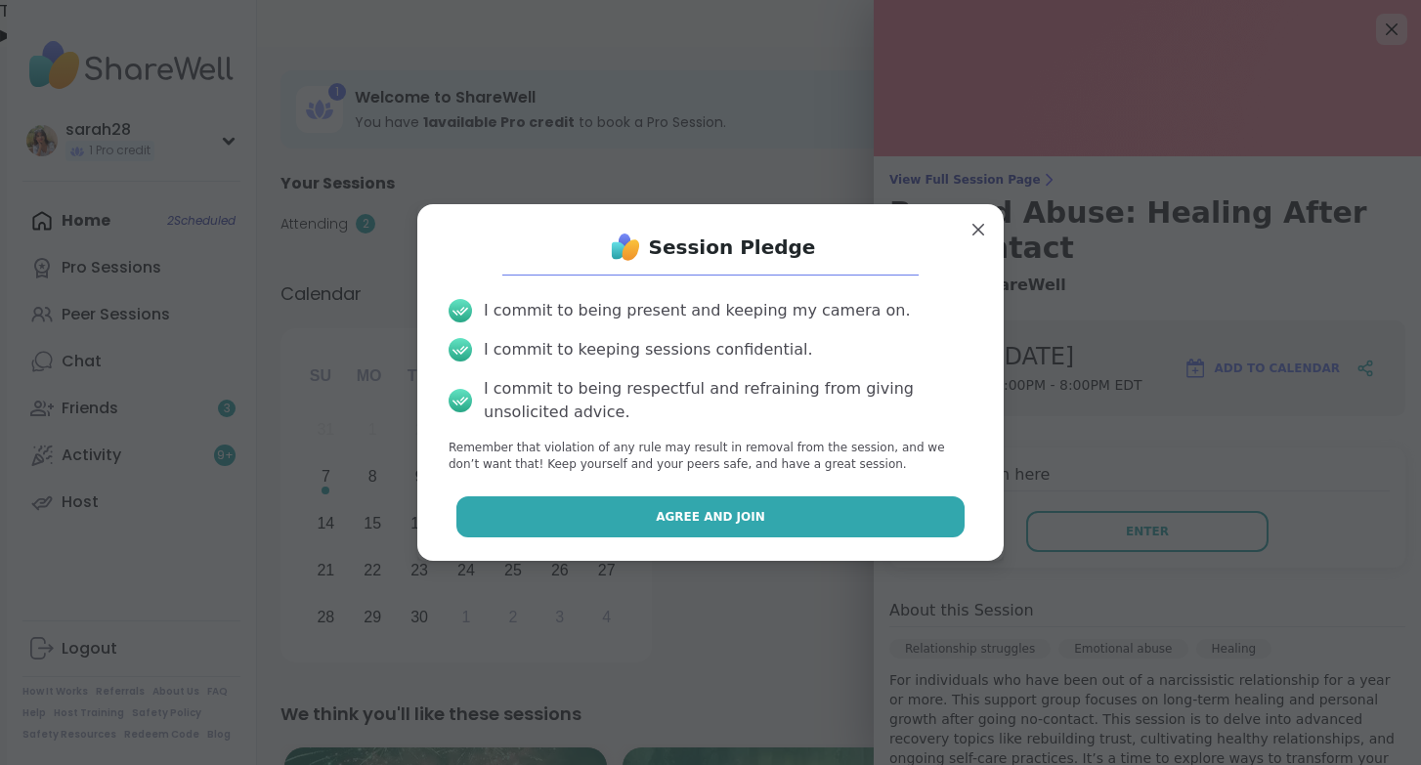
click at [765, 524] on button "Agree and Join" at bounding box center [710, 516] width 509 height 41
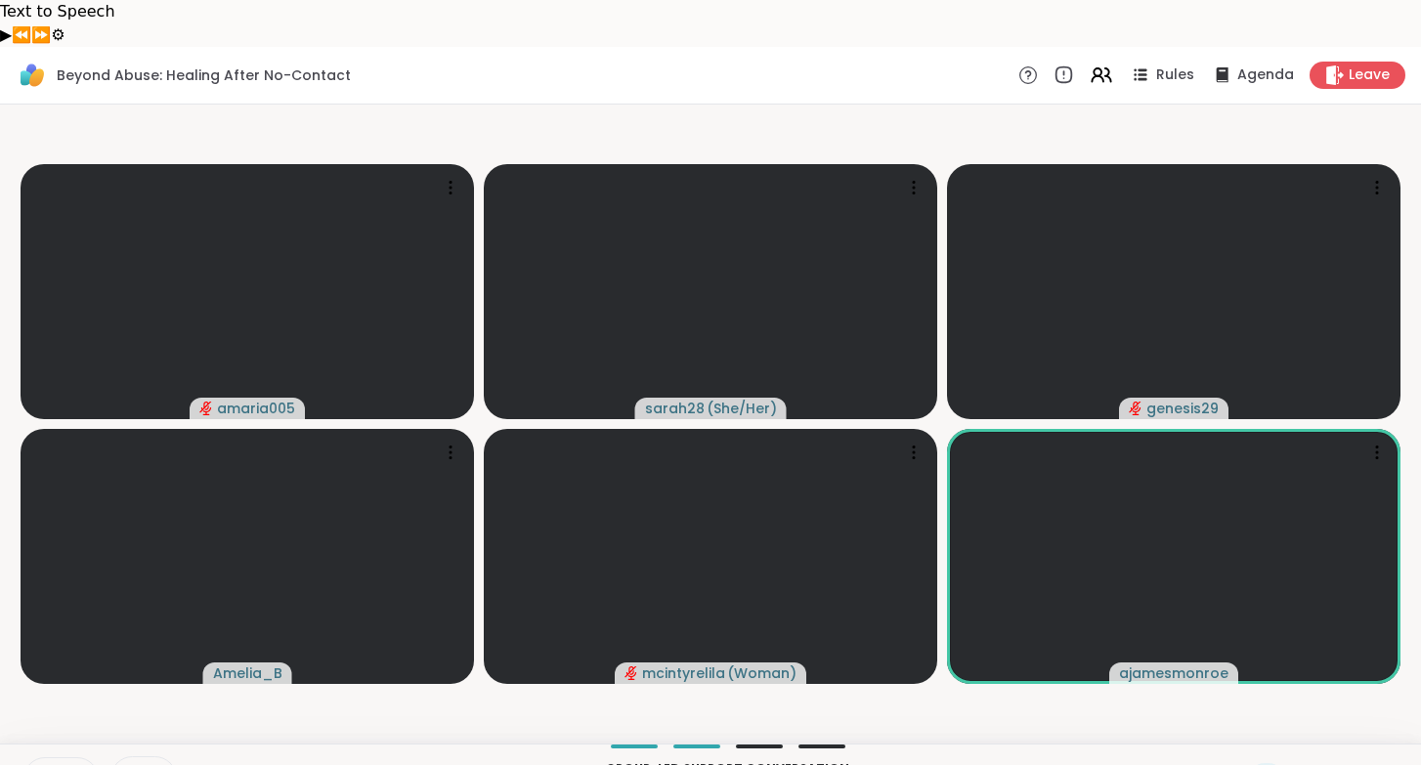
click at [43, 764] on icon at bounding box center [44, 776] width 5 height 9
click at [1309, 764] on icon at bounding box center [1308, 778] width 24 height 24
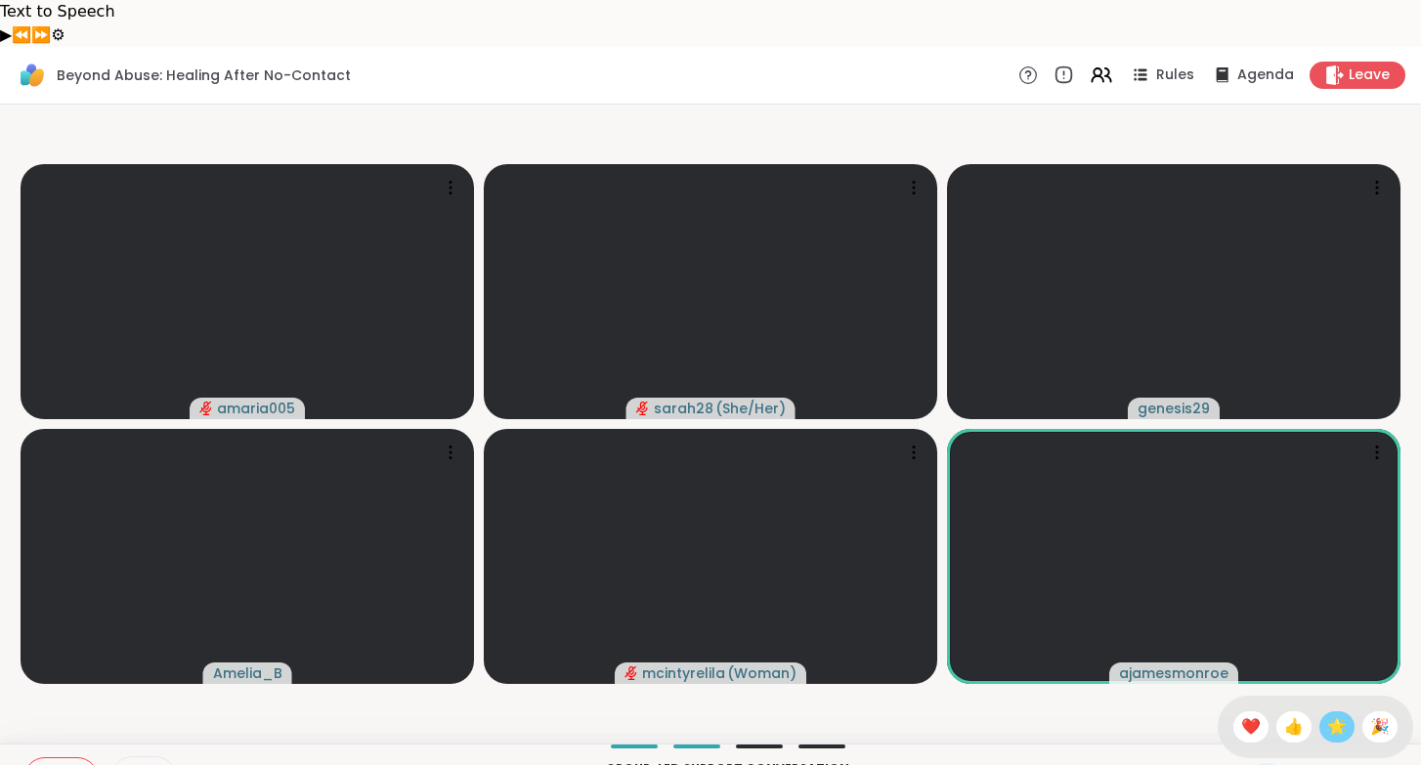
click at [1347, 715] on span "🌟" at bounding box center [1337, 726] width 20 height 23
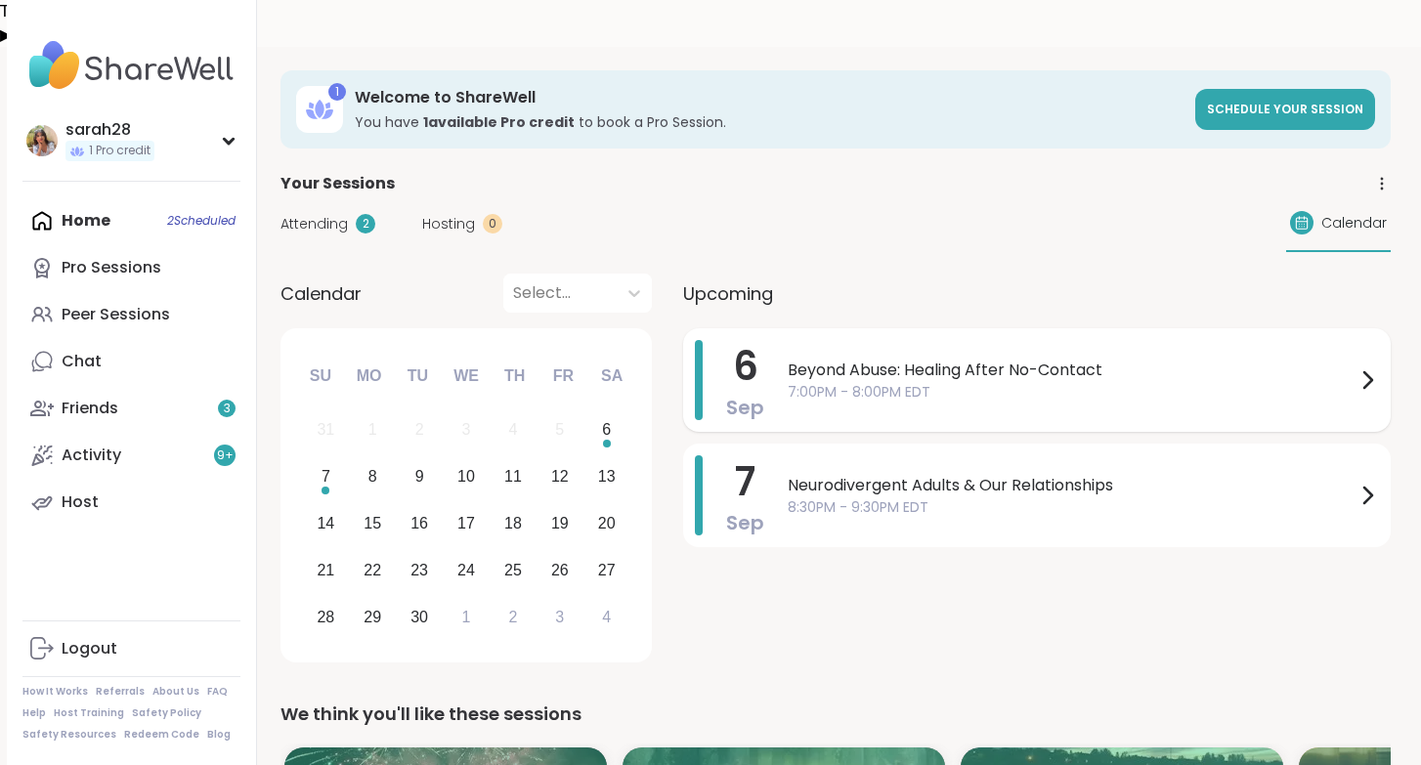
click at [851, 359] on span "Beyond Abuse: Healing After No-Contact" at bounding box center [1072, 370] width 568 height 23
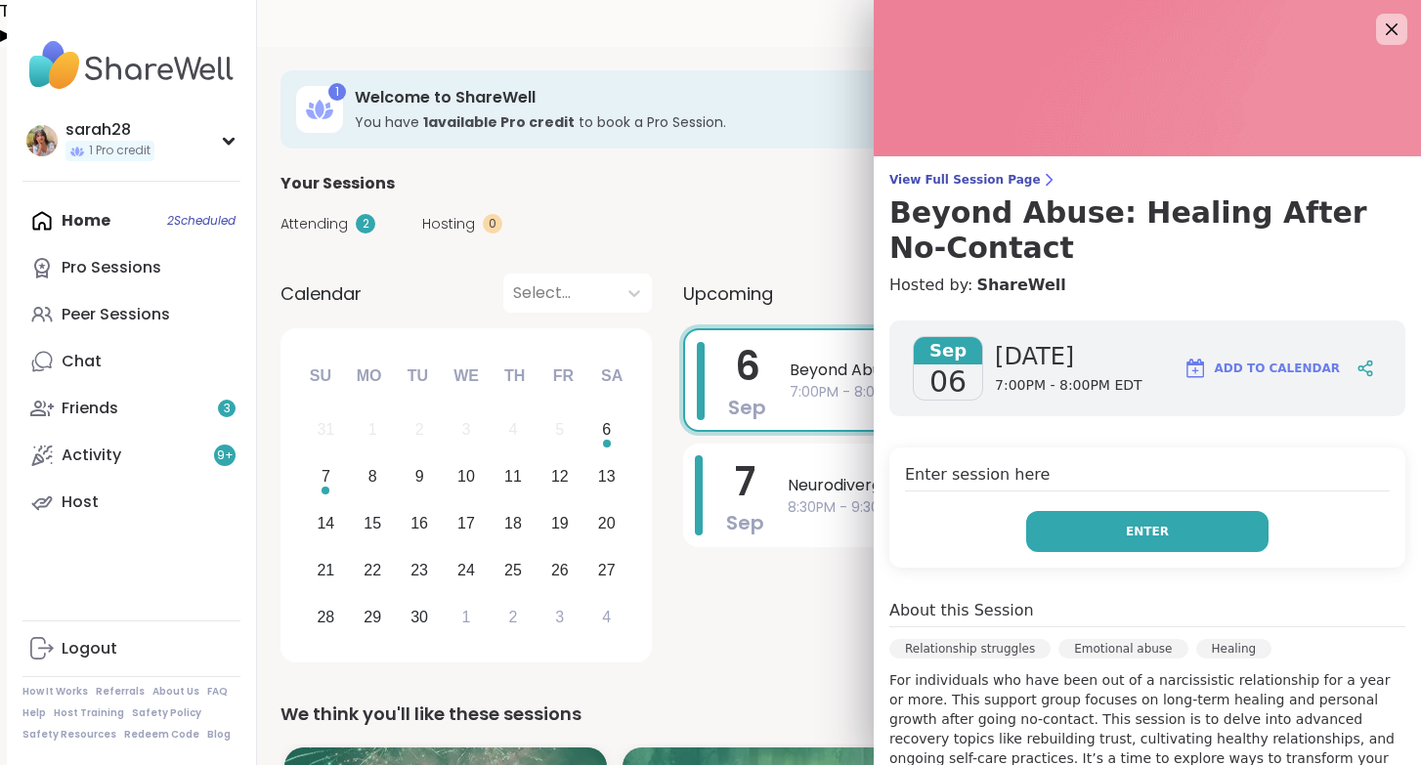
click at [1099, 526] on button "Enter" at bounding box center [1147, 531] width 242 height 41
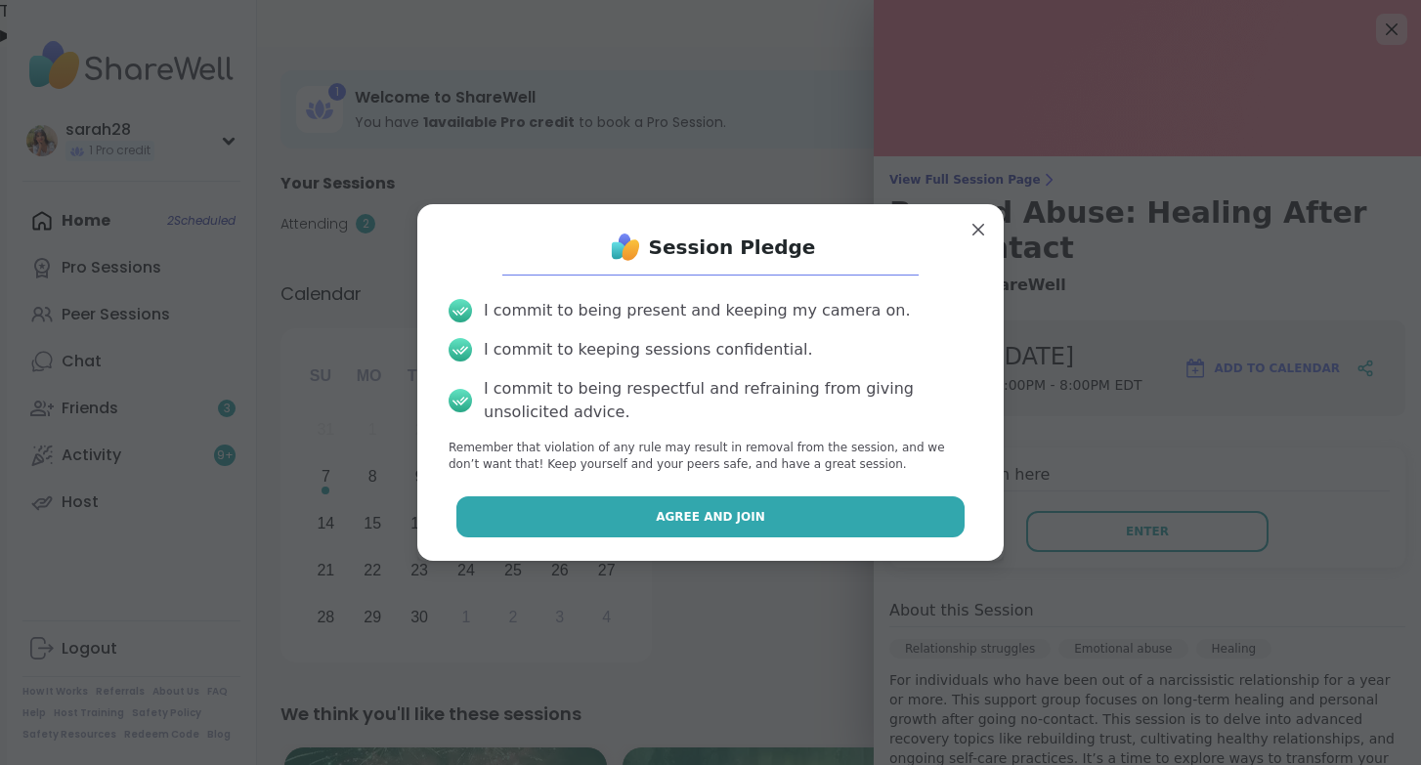
click at [814, 524] on button "Agree and Join" at bounding box center [710, 516] width 509 height 41
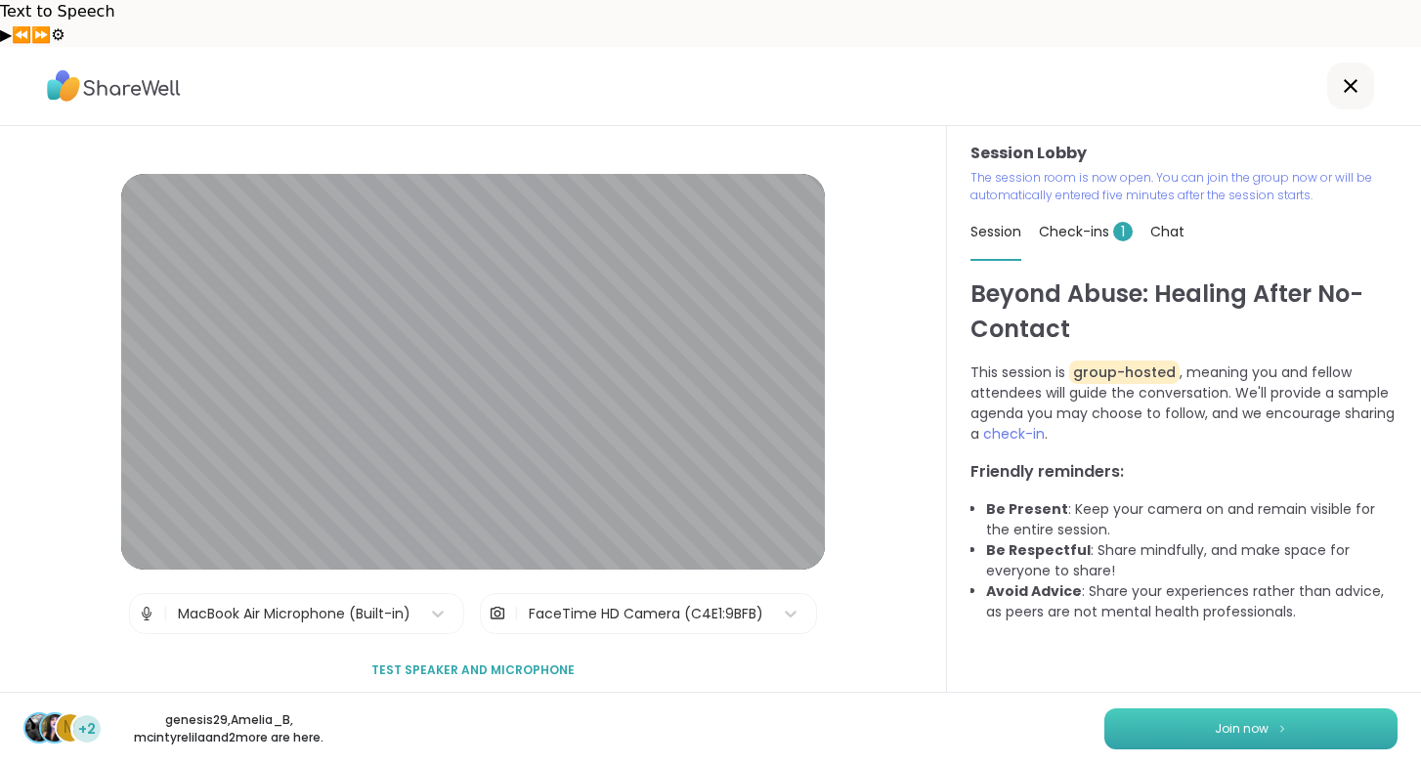
click at [1223, 730] on span "Join now" at bounding box center [1242, 729] width 54 height 18
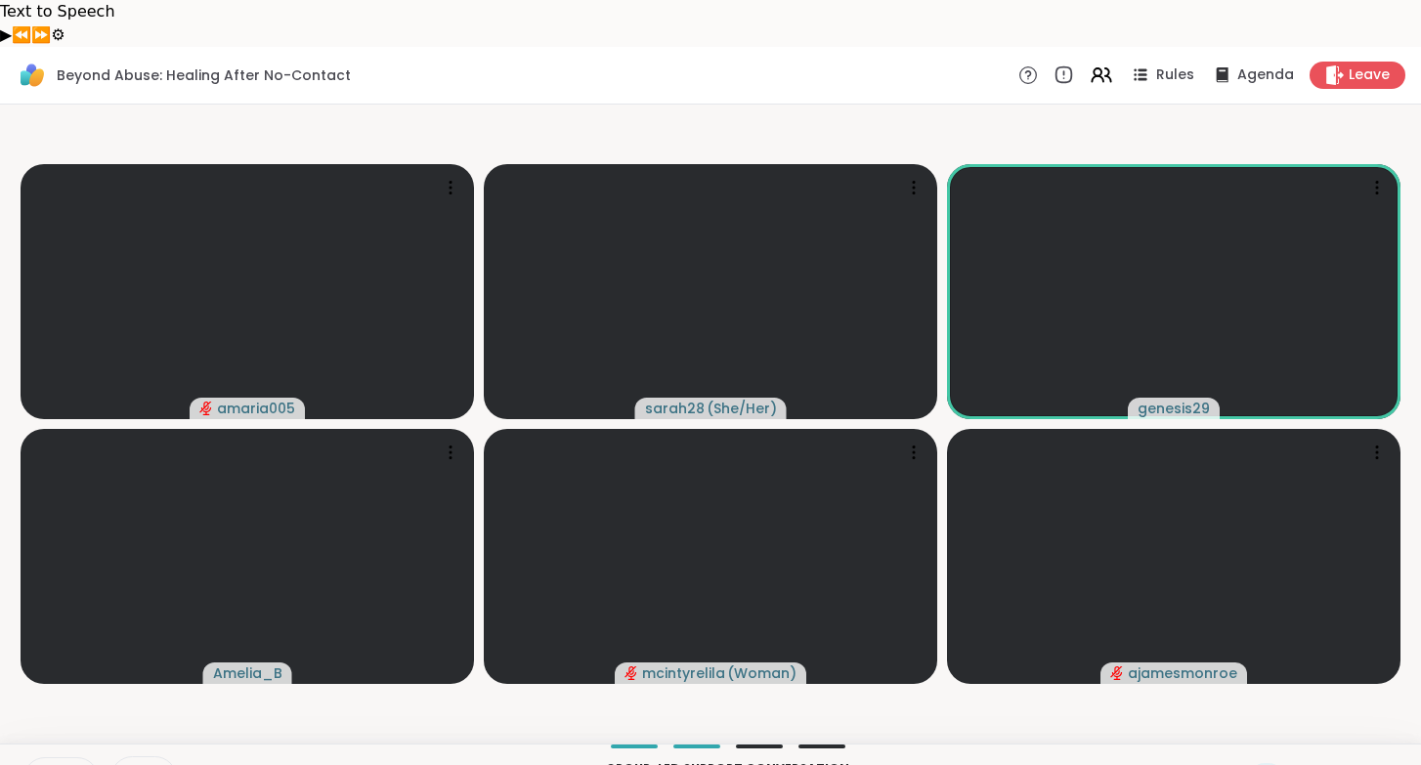
click at [52, 764] on icon at bounding box center [45, 779] width 18 height 18
click at [51, 764] on icon at bounding box center [45, 779] width 18 height 18
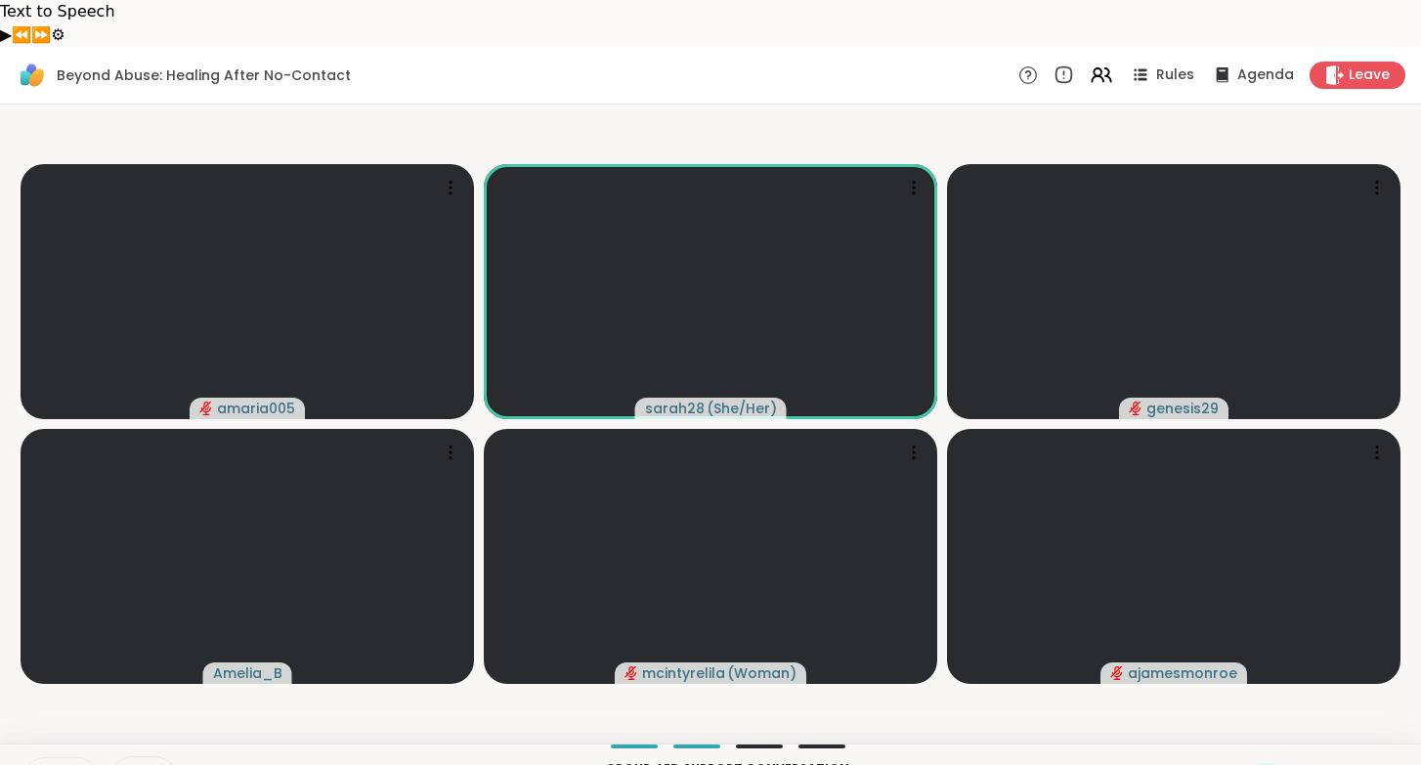
click at [56, 758] on button at bounding box center [41, 778] width 40 height 41
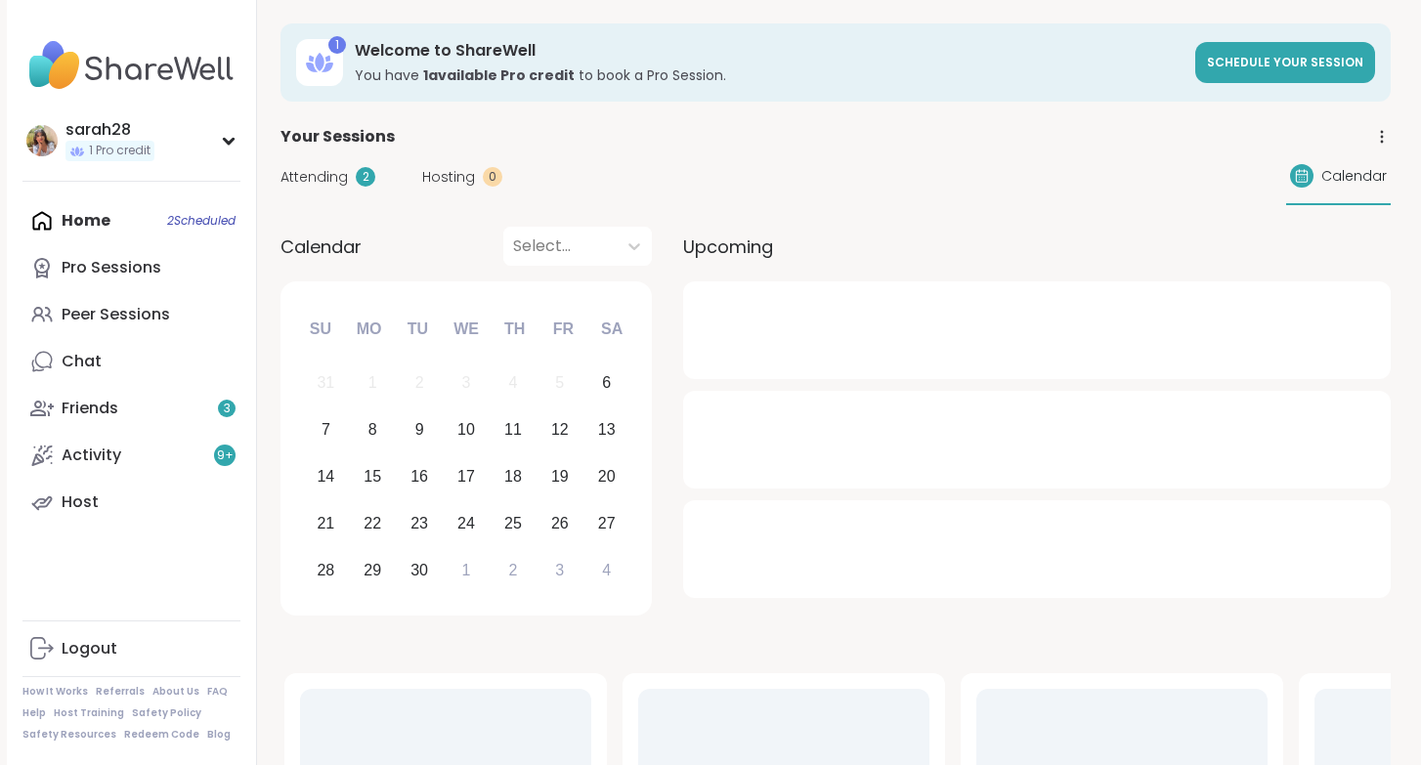
scroll to position [387, 0]
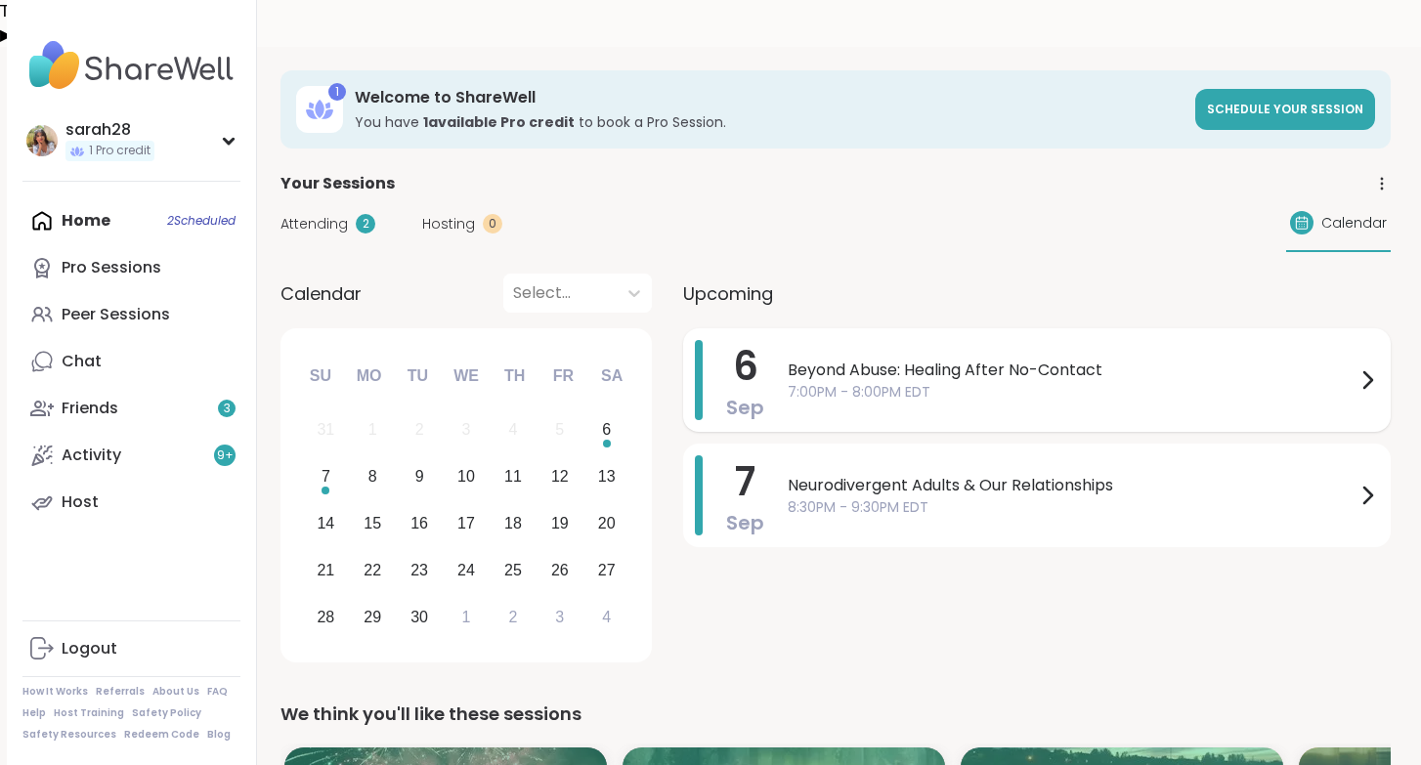
click at [1188, 382] on span "7:00PM - 8:00PM EDT" at bounding box center [1072, 392] width 568 height 21
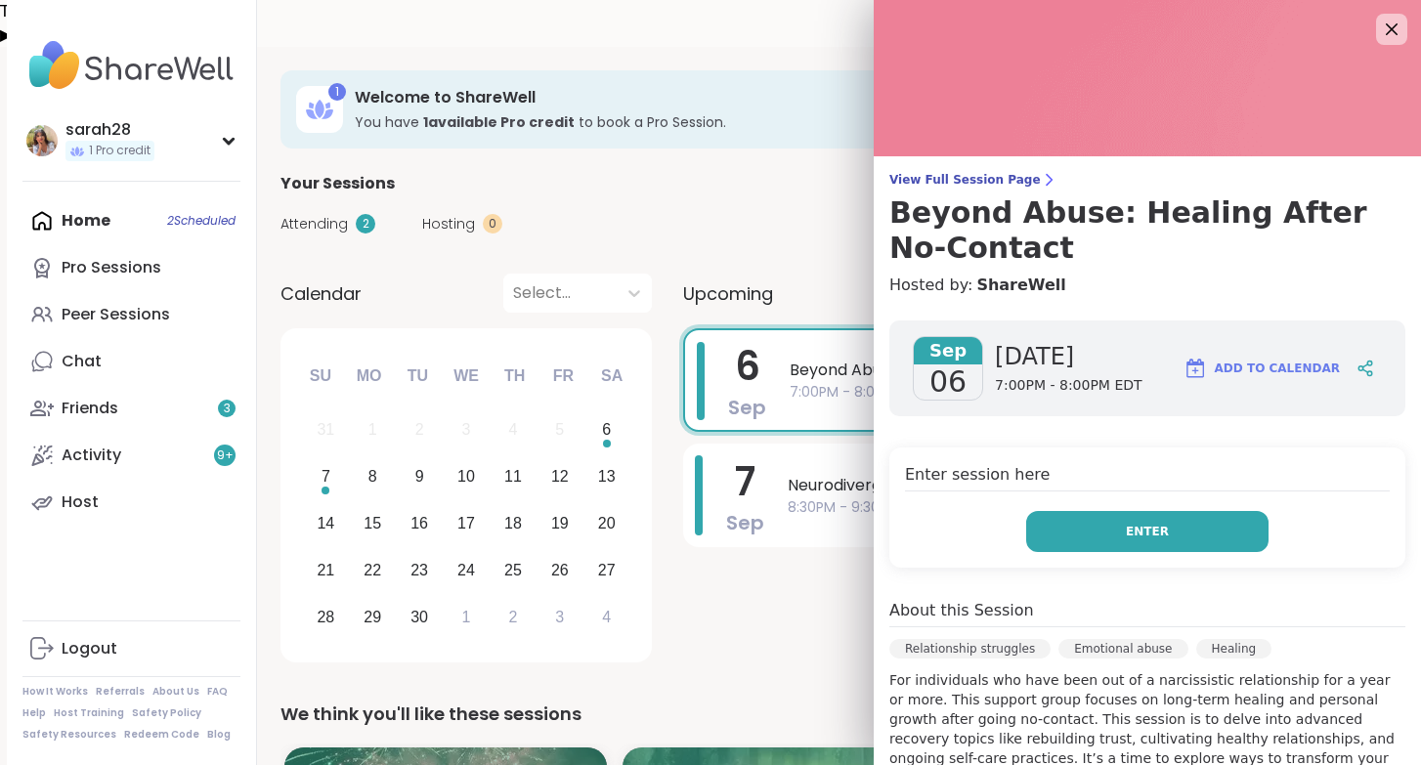
click at [1072, 542] on button "Enter" at bounding box center [1147, 531] width 242 height 41
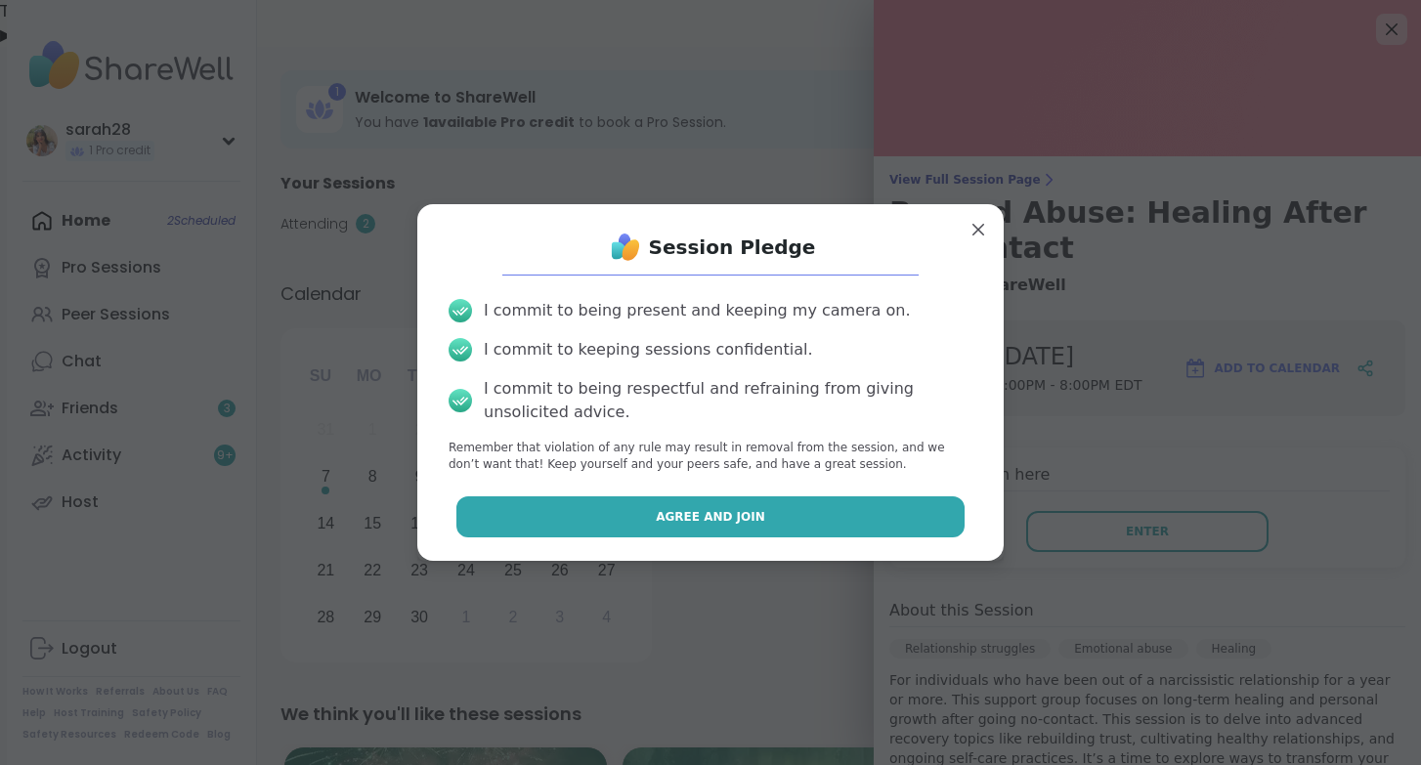
click at [845, 535] on button "Agree and Join" at bounding box center [710, 516] width 509 height 41
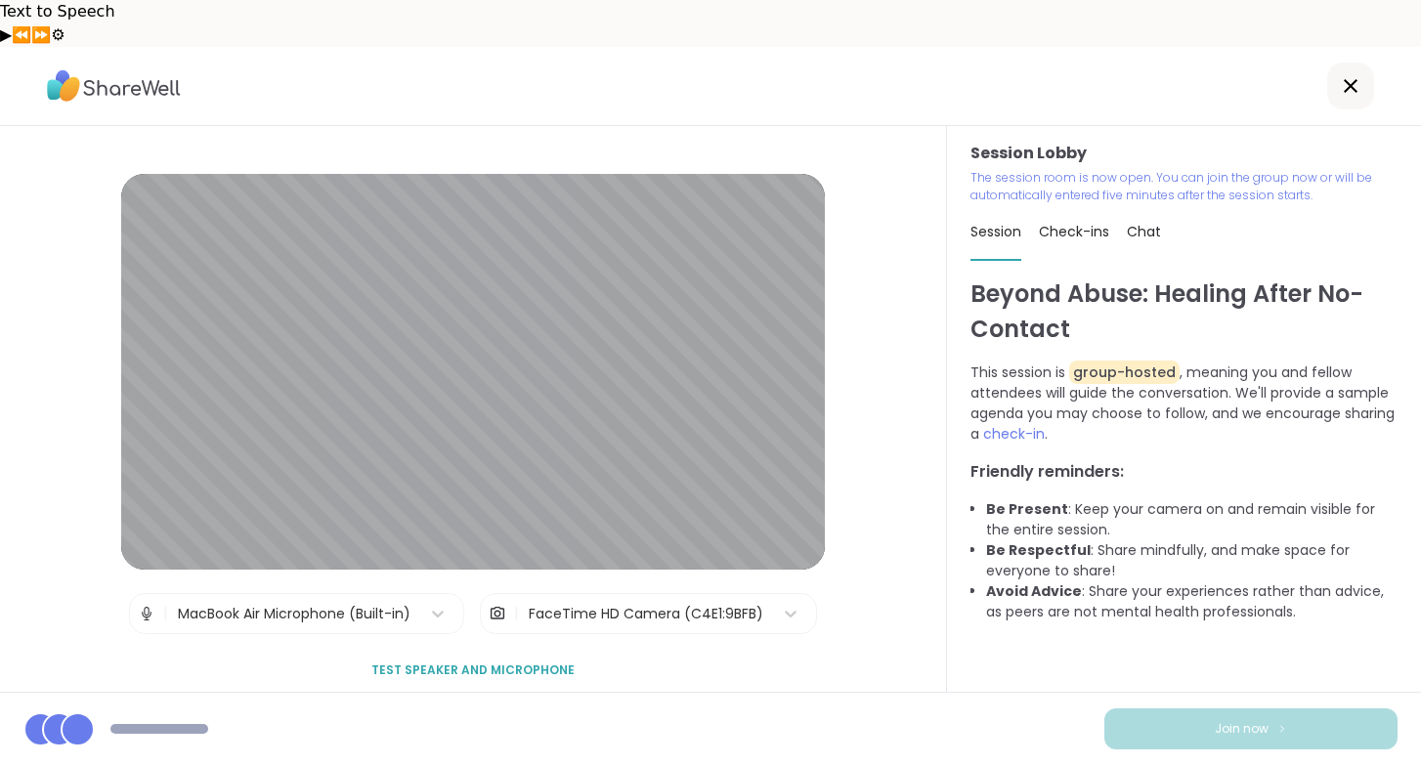
click at [1245, 733] on span "Join now" at bounding box center [1242, 729] width 54 height 18
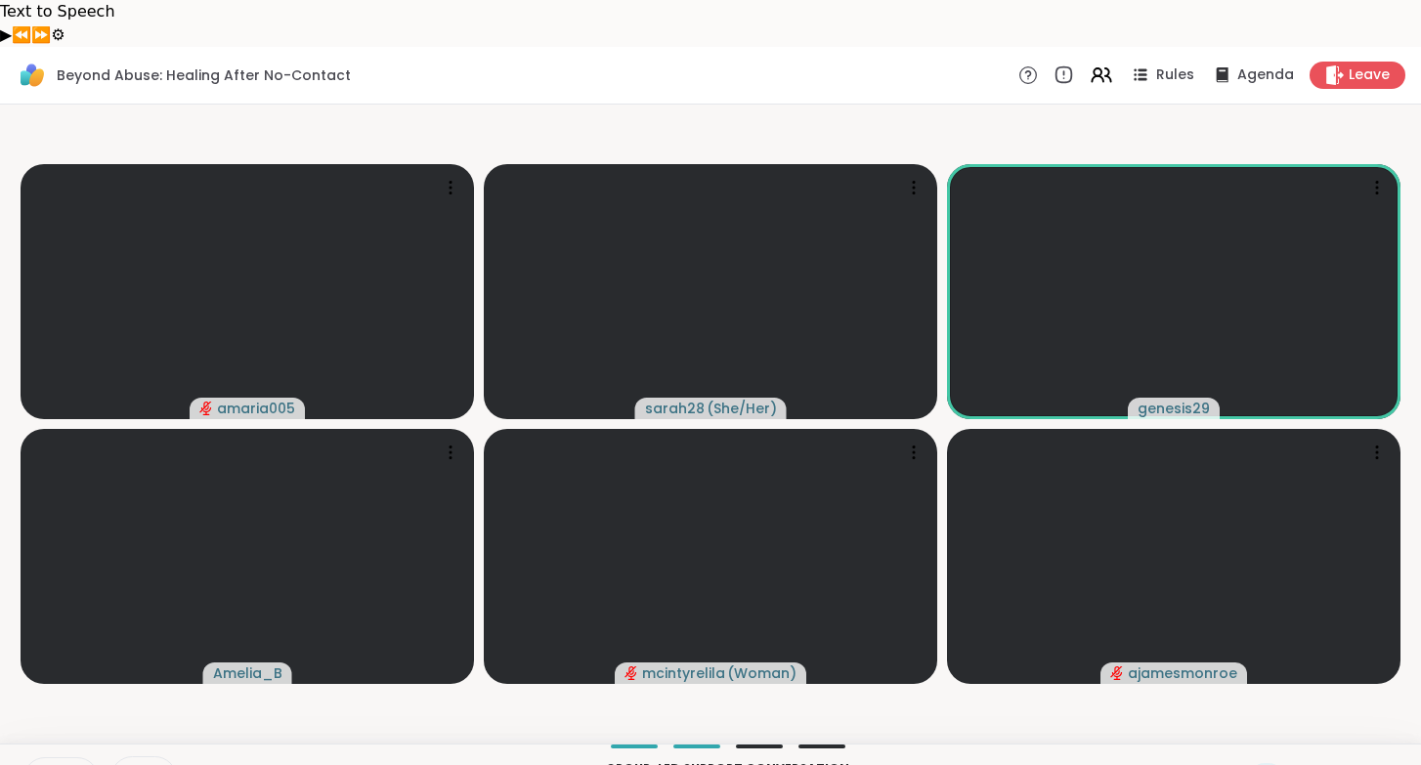
click at [49, 764] on icon at bounding box center [45, 779] width 18 height 18
click at [1306, 764] on icon at bounding box center [1308, 778] width 24 height 24
click at [1378, 715] on span "🎉" at bounding box center [1380, 726] width 20 height 23
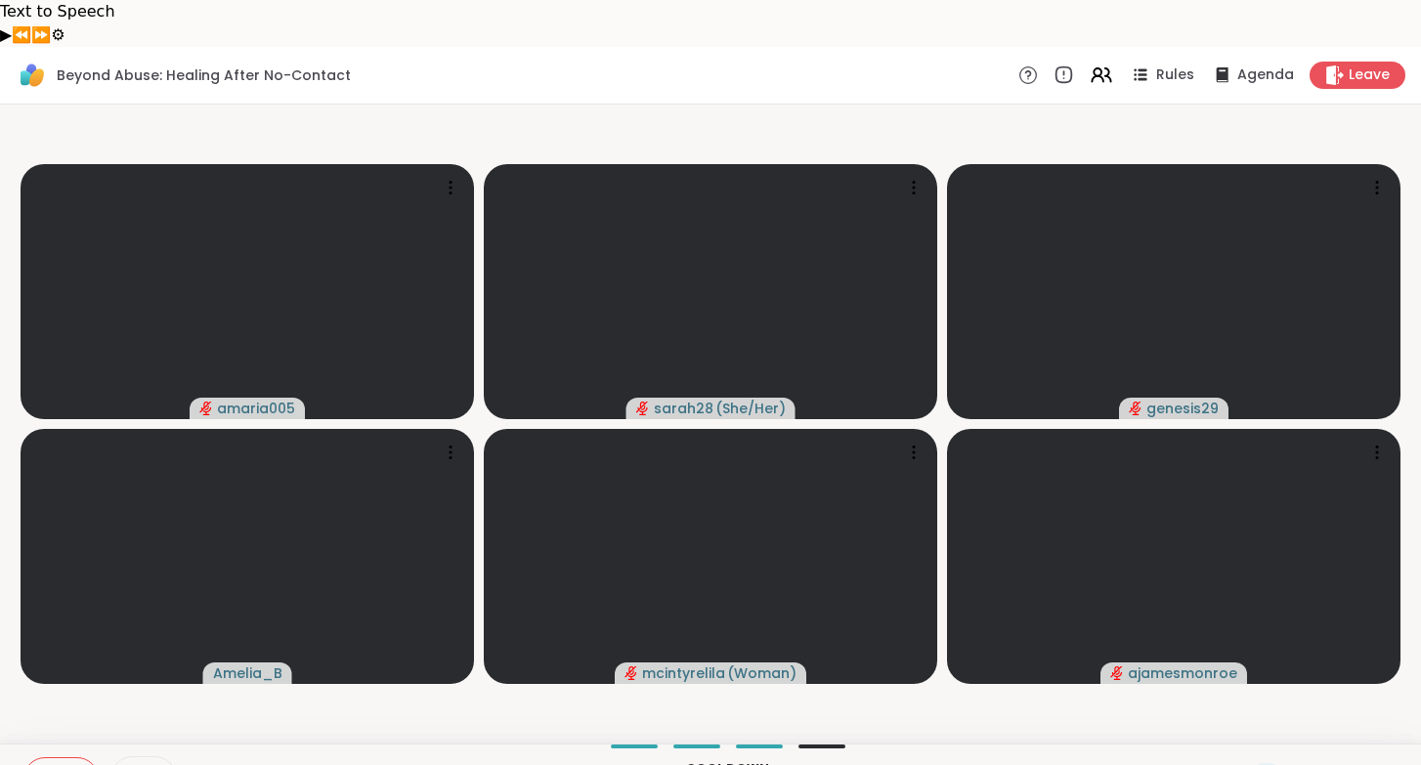
click at [46, 764] on icon at bounding box center [45, 774] width 6 height 8
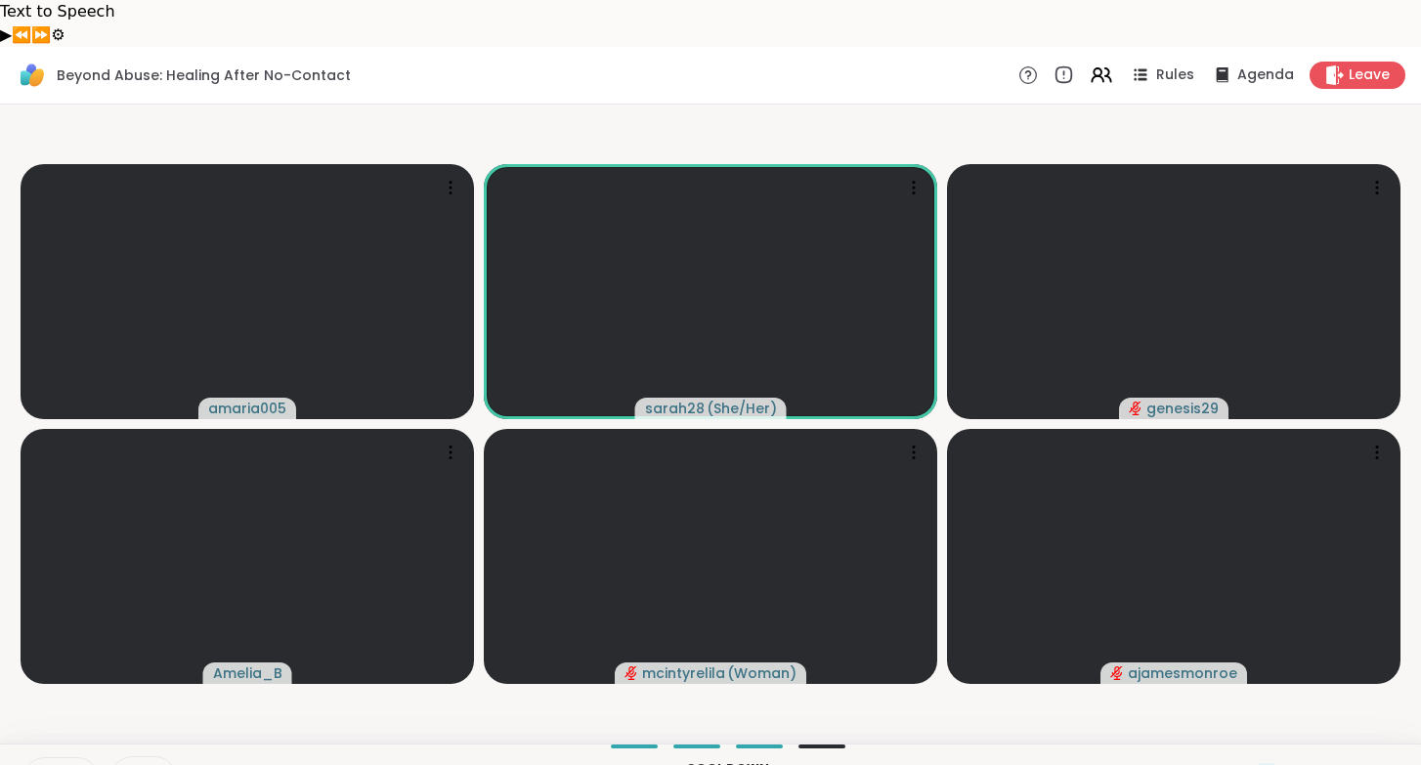
click at [53, 758] on button at bounding box center [41, 778] width 40 height 41
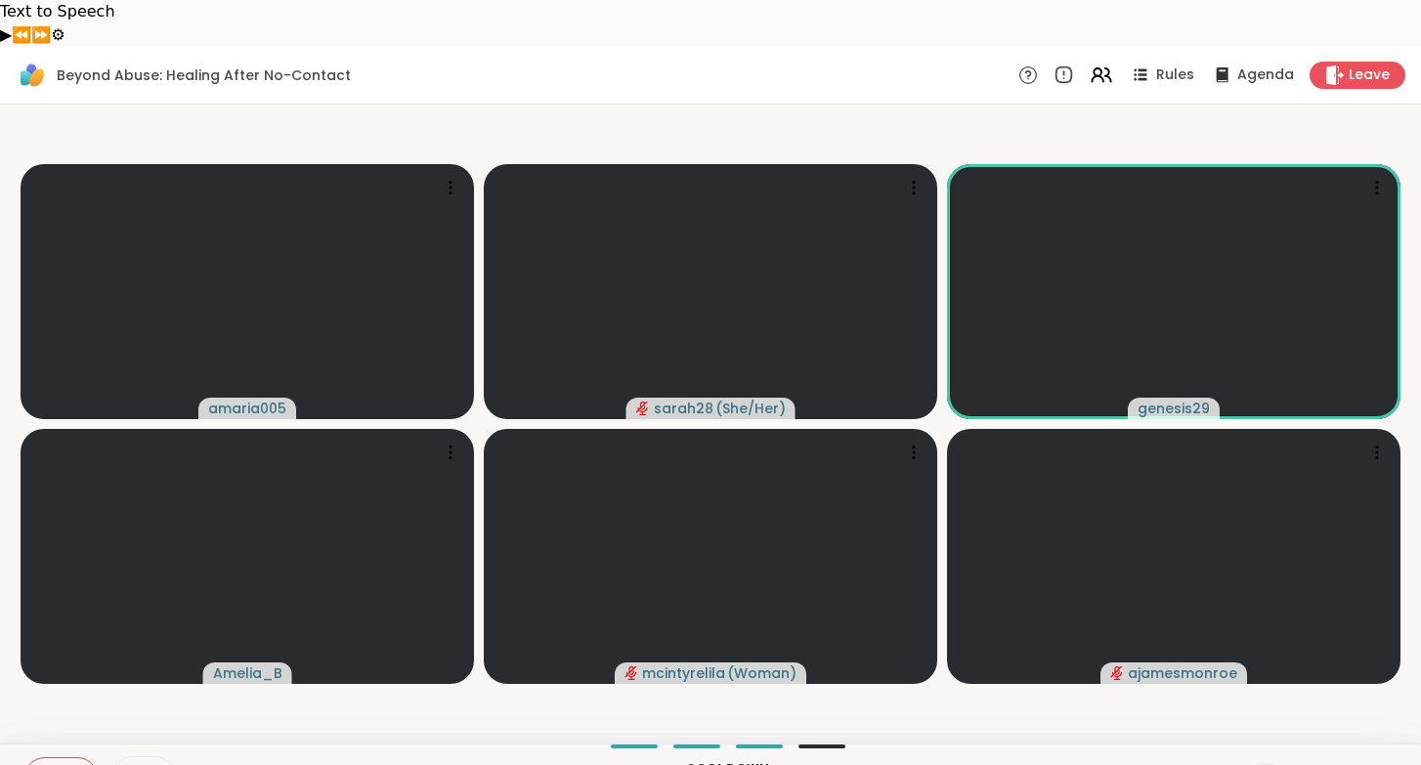
click at [63, 764] on button at bounding box center [80, 778] width 36 height 17
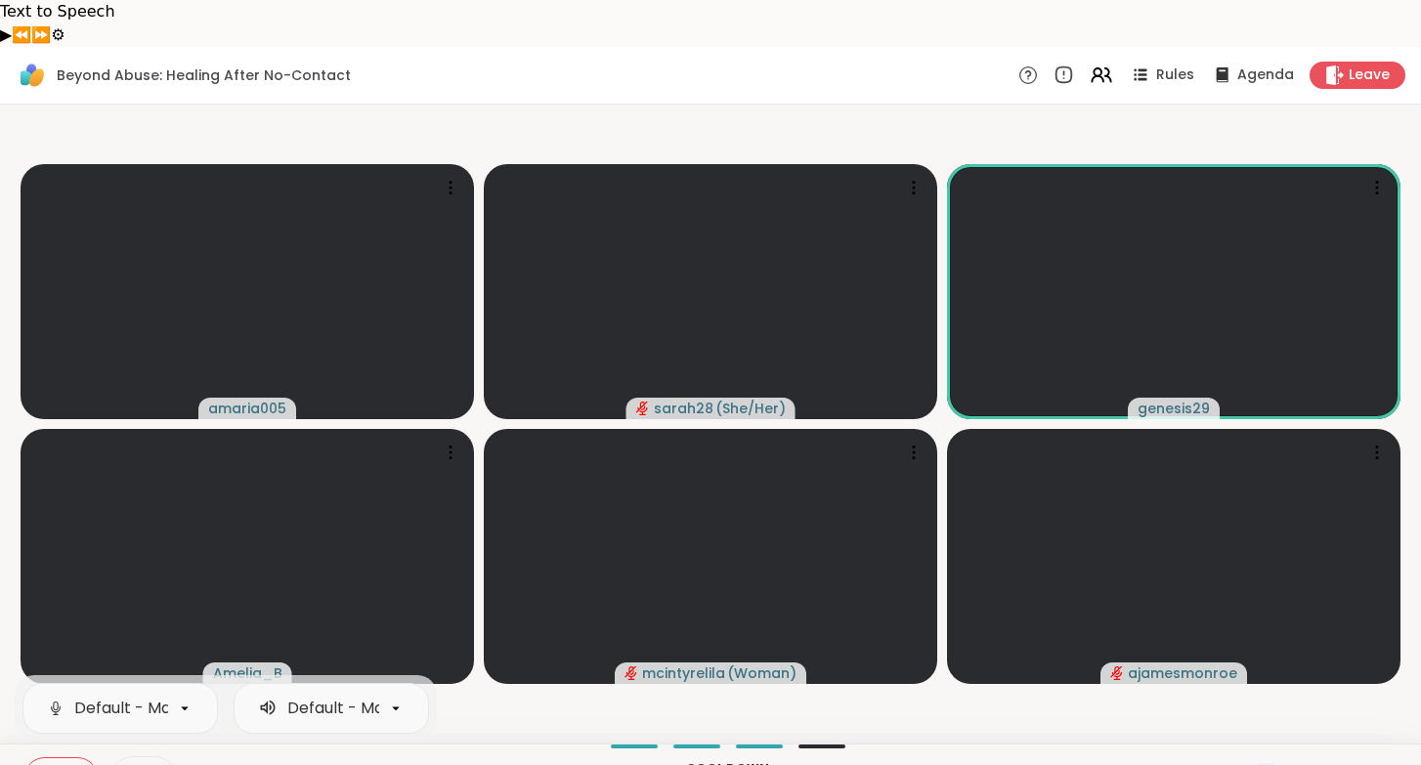
click at [54, 758] on button at bounding box center [42, 778] width 37 height 41
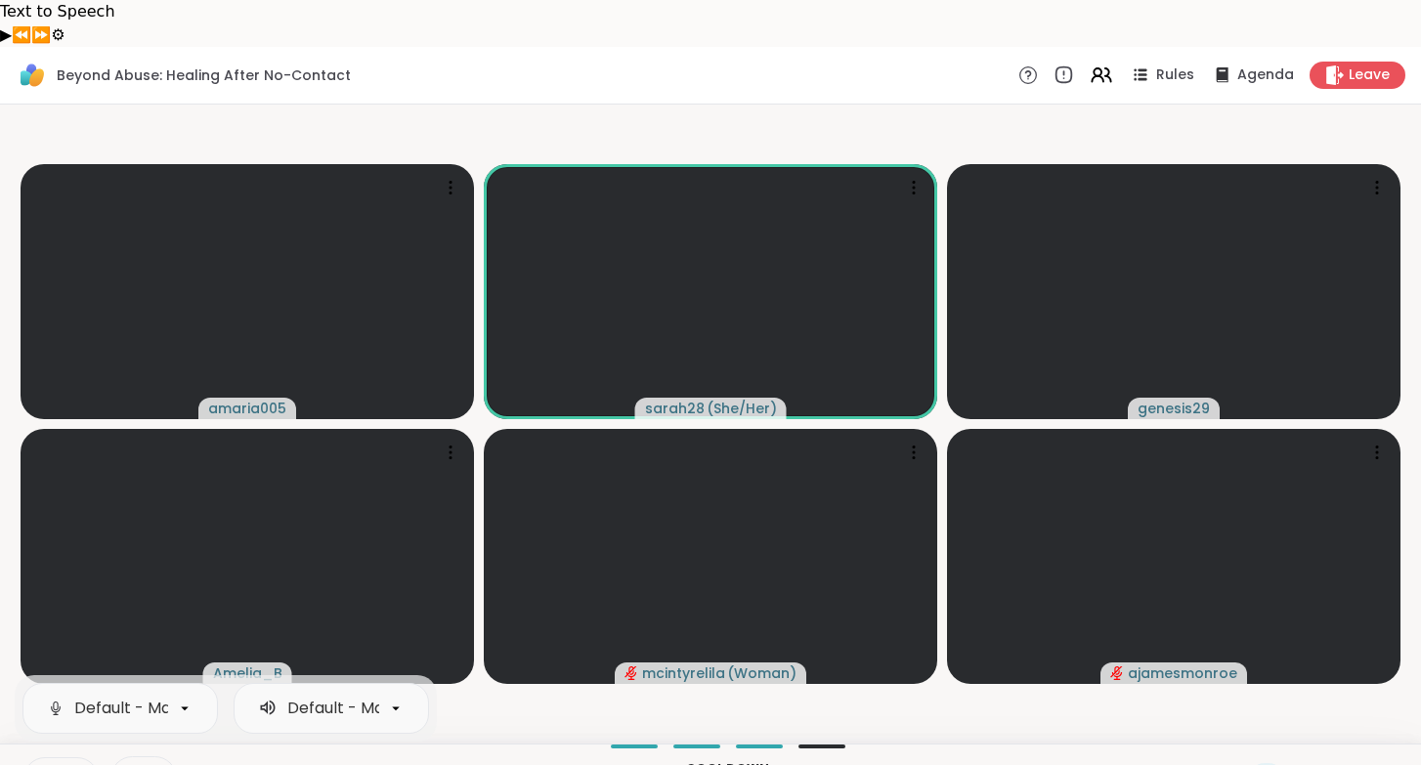
click at [49, 764] on icon at bounding box center [45, 778] width 11 height 17
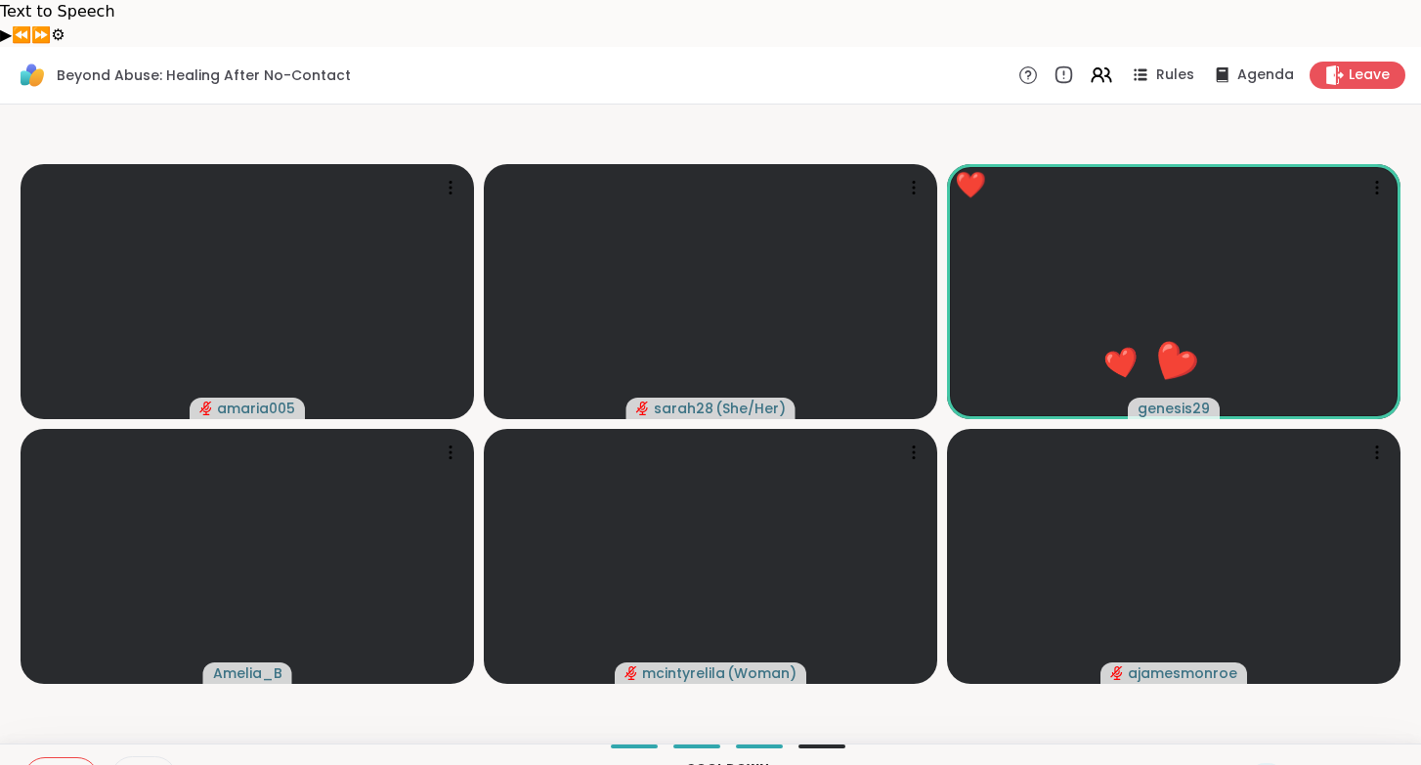
click at [1315, 764] on icon at bounding box center [1309, 778] width 20 height 20
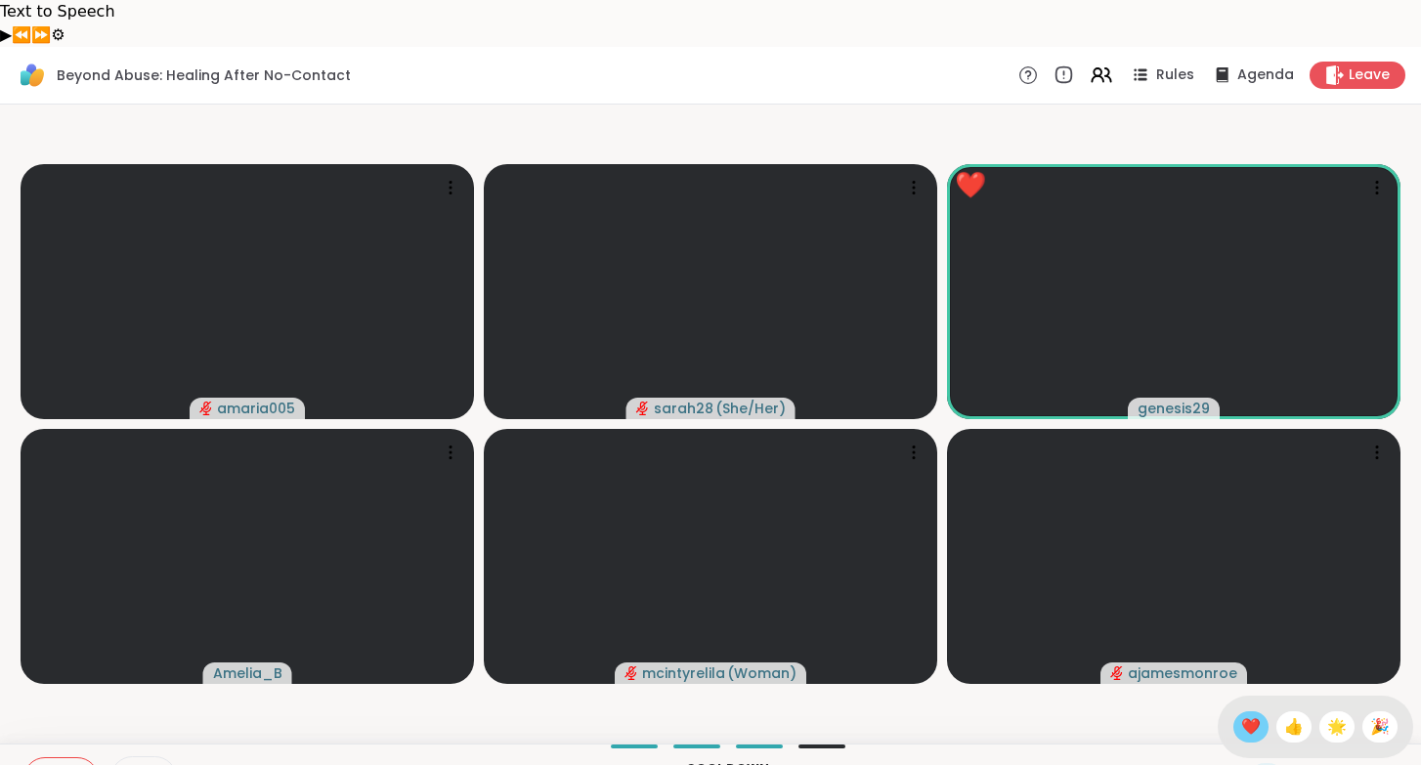
click at [1261, 715] on span "❤️" at bounding box center [1251, 726] width 20 height 23
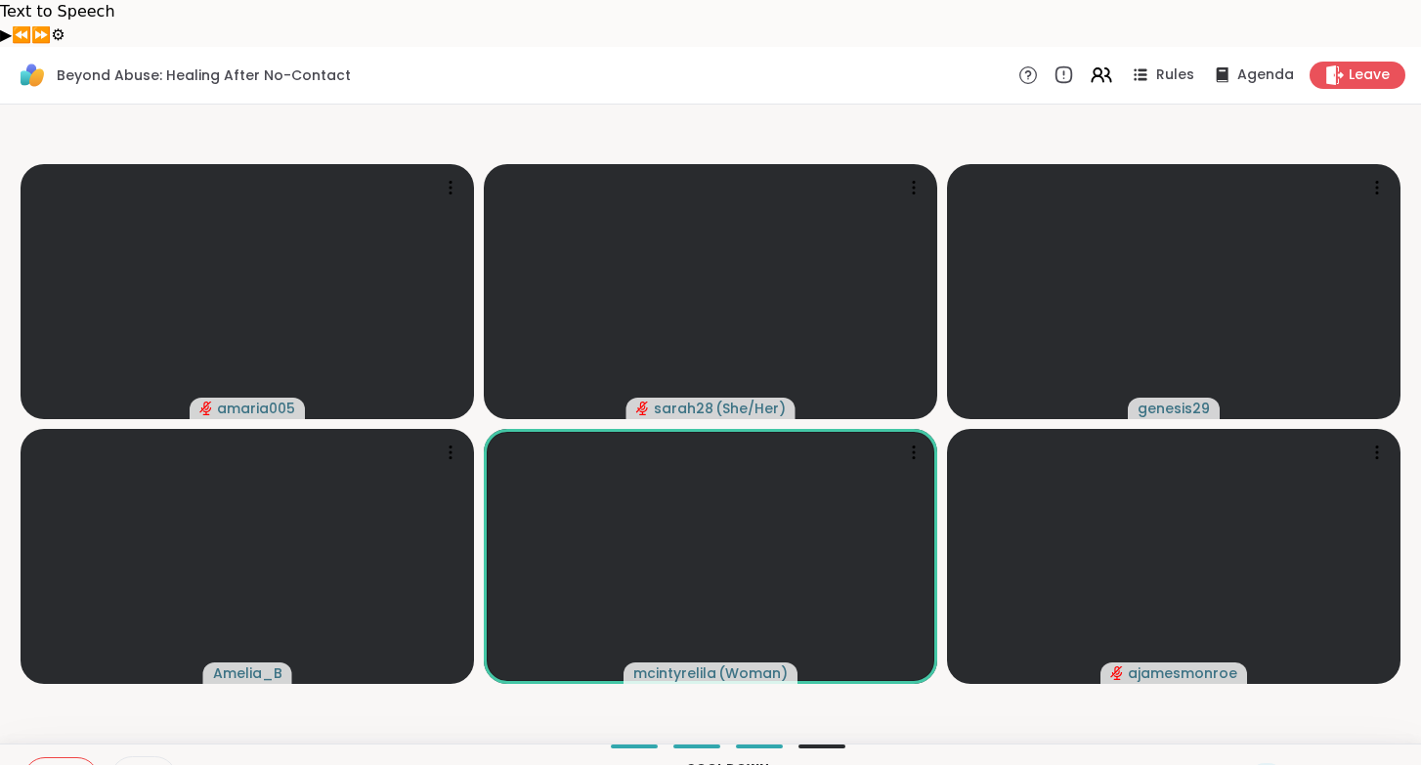
click at [1307, 764] on icon at bounding box center [1309, 778] width 20 height 20
click at [1261, 715] on span "❤️" at bounding box center [1251, 726] width 20 height 23
click at [1297, 764] on icon at bounding box center [1308, 778] width 24 height 24
click at [1265, 711] on div "❤️" at bounding box center [1250, 726] width 35 height 31
drag, startPoint x: 1265, startPoint y: 692, endPoint x: 1170, endPoint y: 684, distance: 95.1
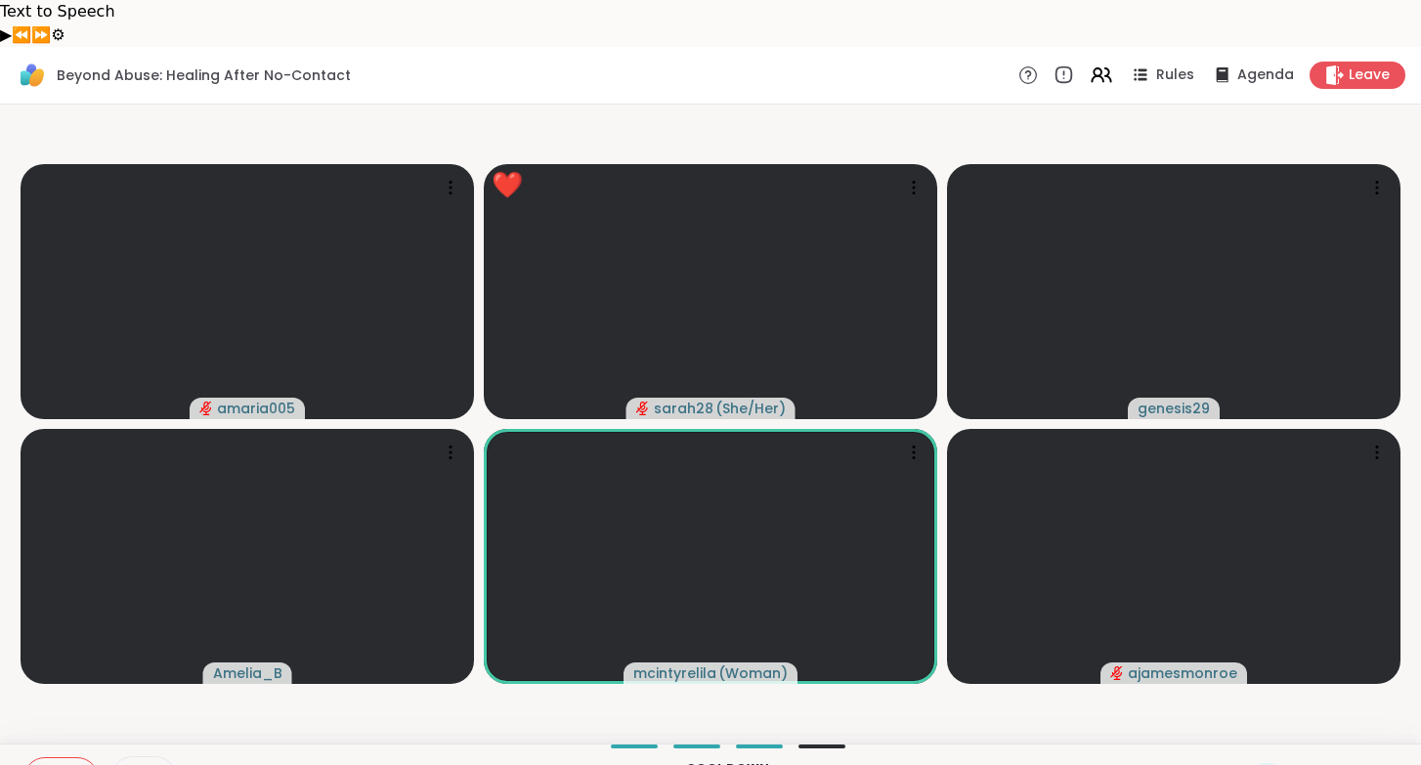
click at [1263, 692] on div "amaria005 ❤️ sarah28 ( She/Her ) ❤️ ❤️ ❤️ ❤️ ❤️ ❤️ ❤️ ❤️ ❤️ ❤️ ❤️ ❤️ ❤️ ❤️ ❤️ ❤…" at bounding box center [710, 424] width 1421 height 639
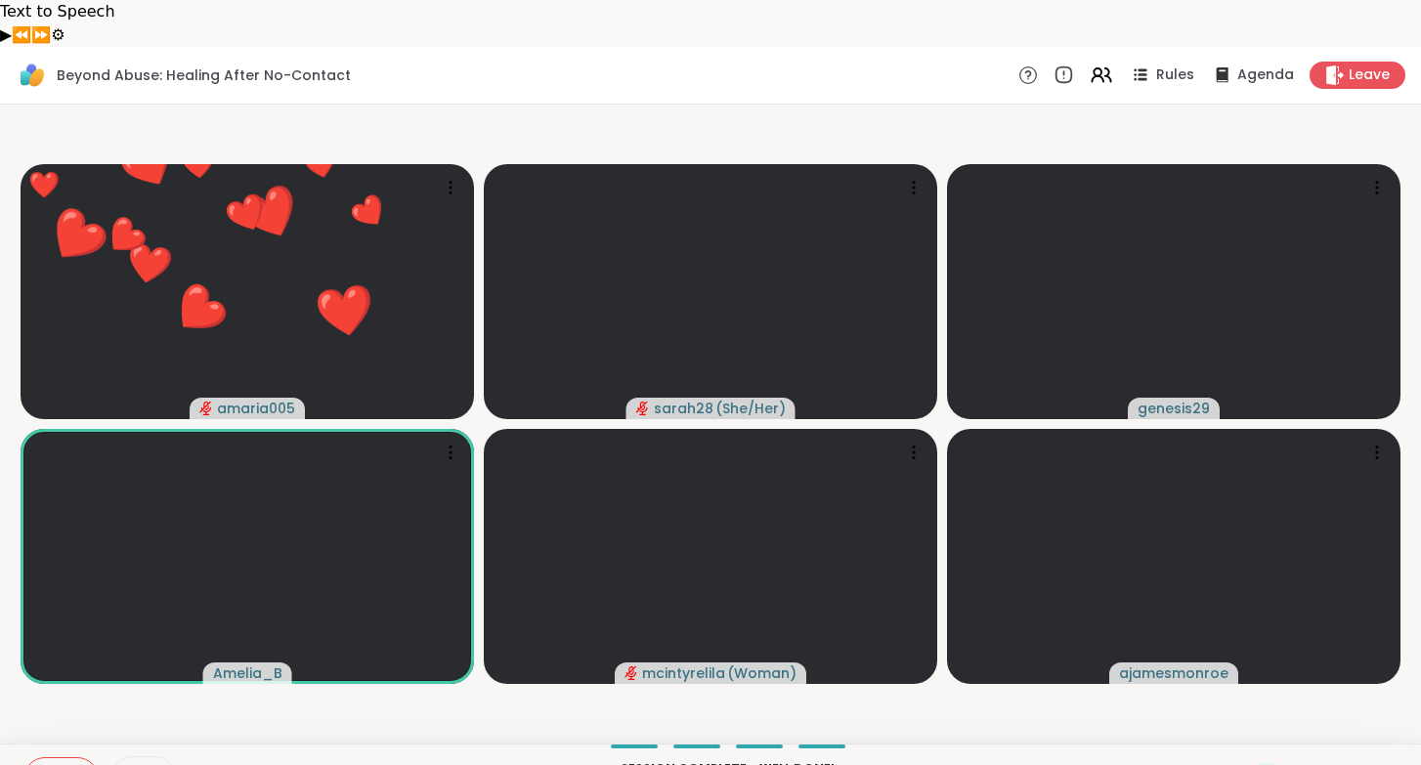
click at [1320, 764] on icon at bounding box center [1308, 778] width 24 height 24
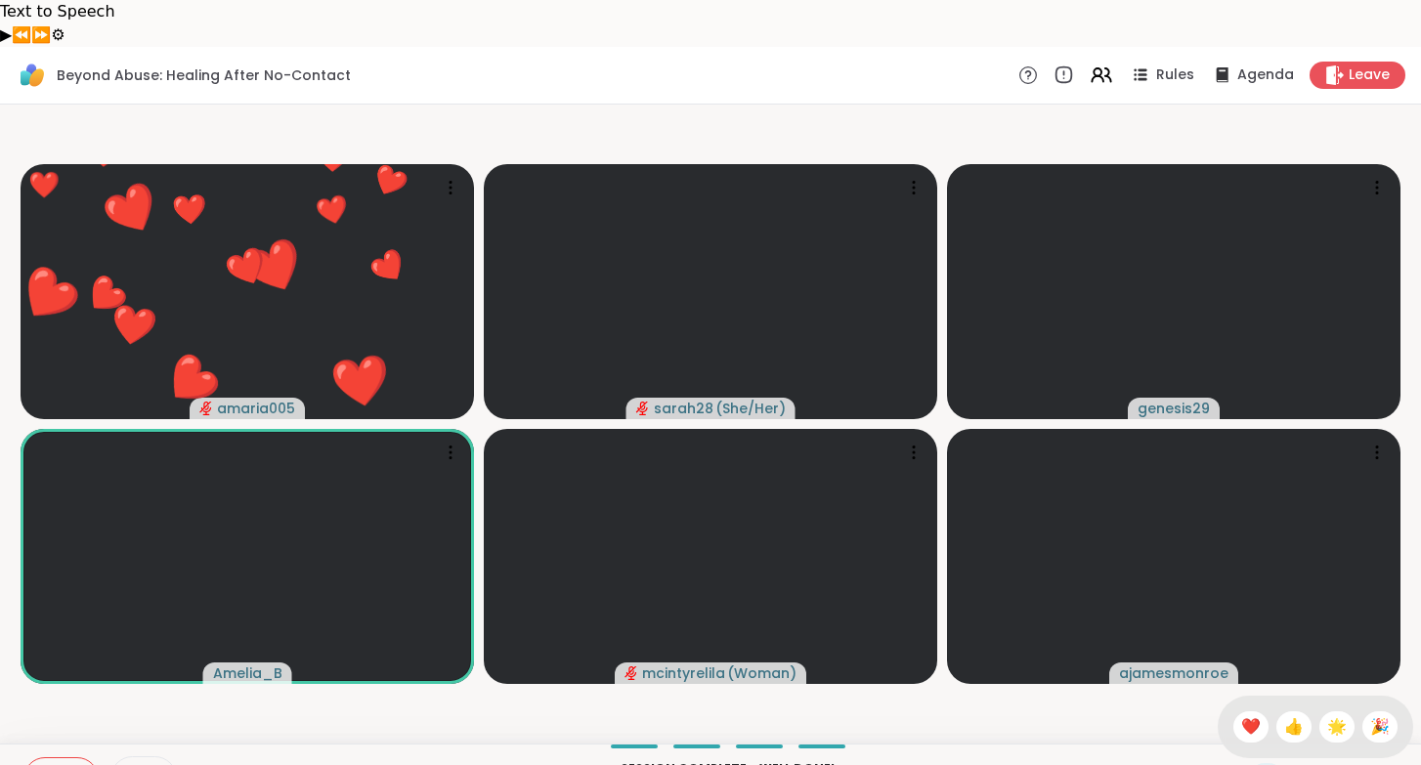
click at [1310, 764] on icon at bounding box center [1308, 778] width 24 height 24
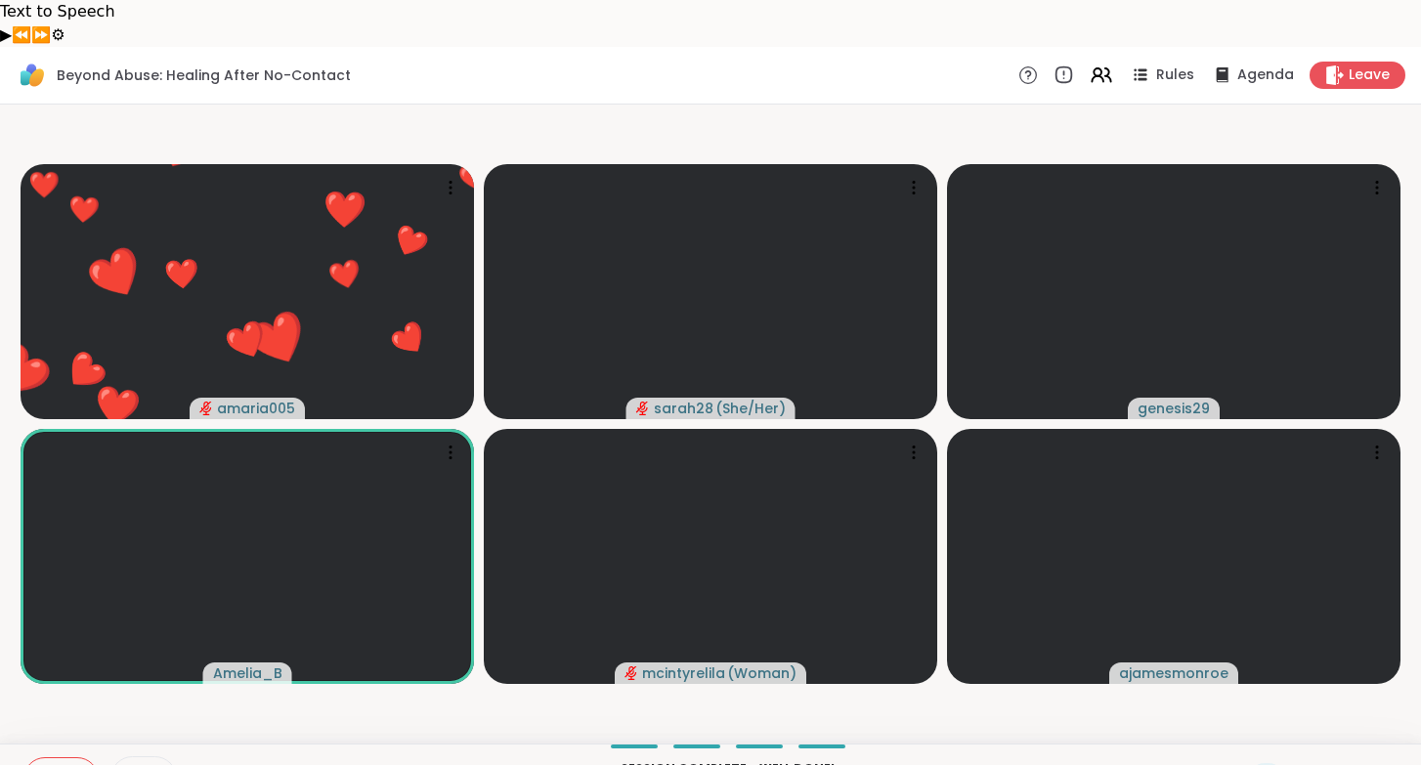
type textarea "****"
click at [1310, 764] on icon at bounding box center [1308, 778] width 24 height 24
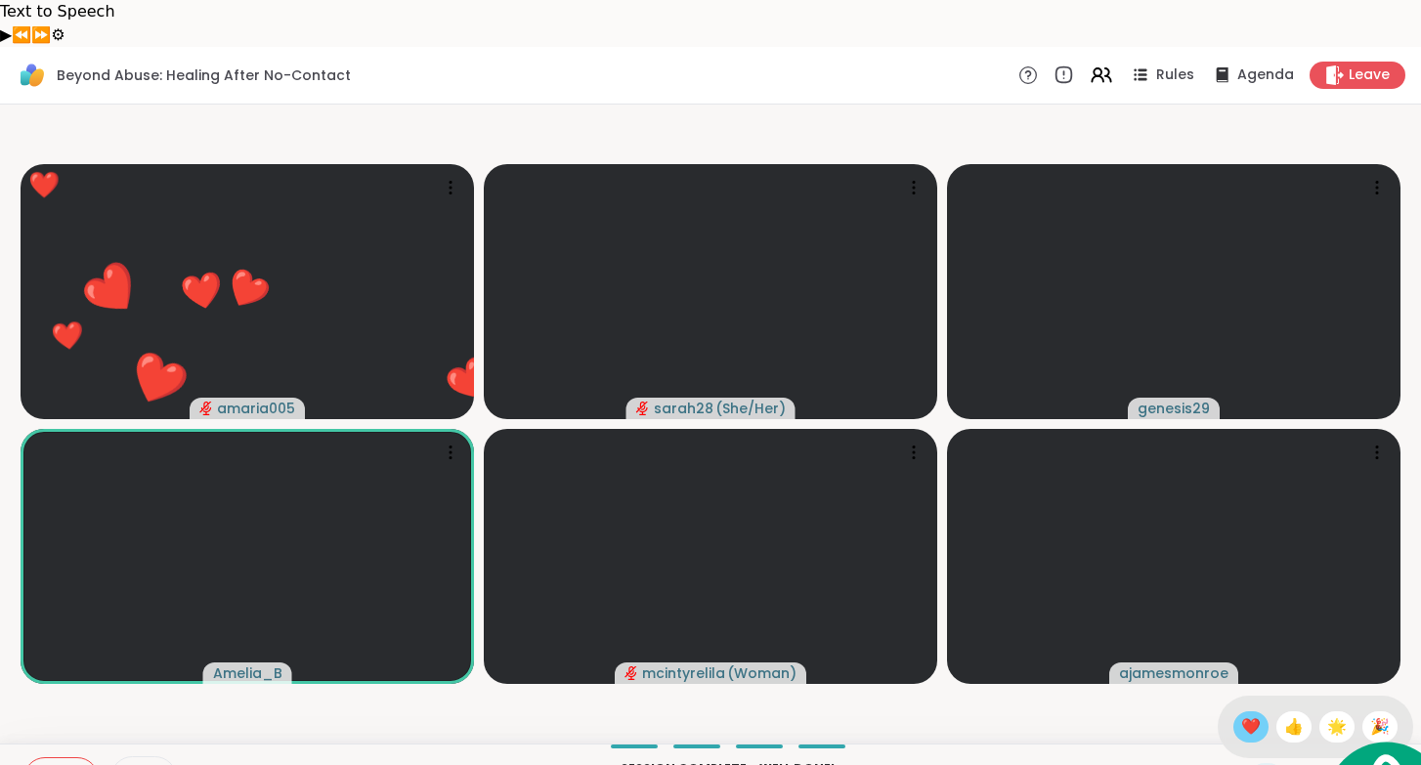
click at [1261, 715] on span "❤️" at bounding box center [1251, 726] width 20 height 23
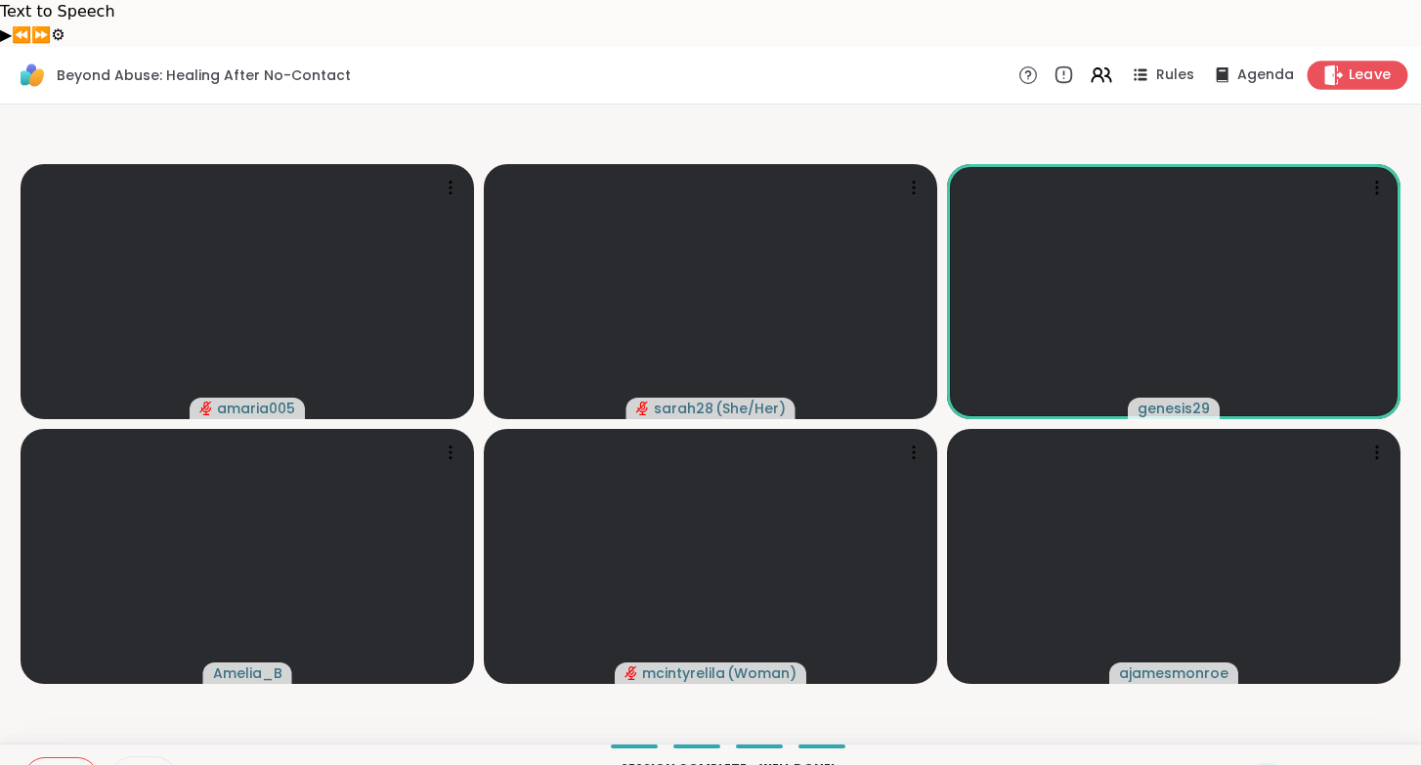
click at [1348, 61] on div "Leave" at bounding box center [1358, 75] width 101 height 28
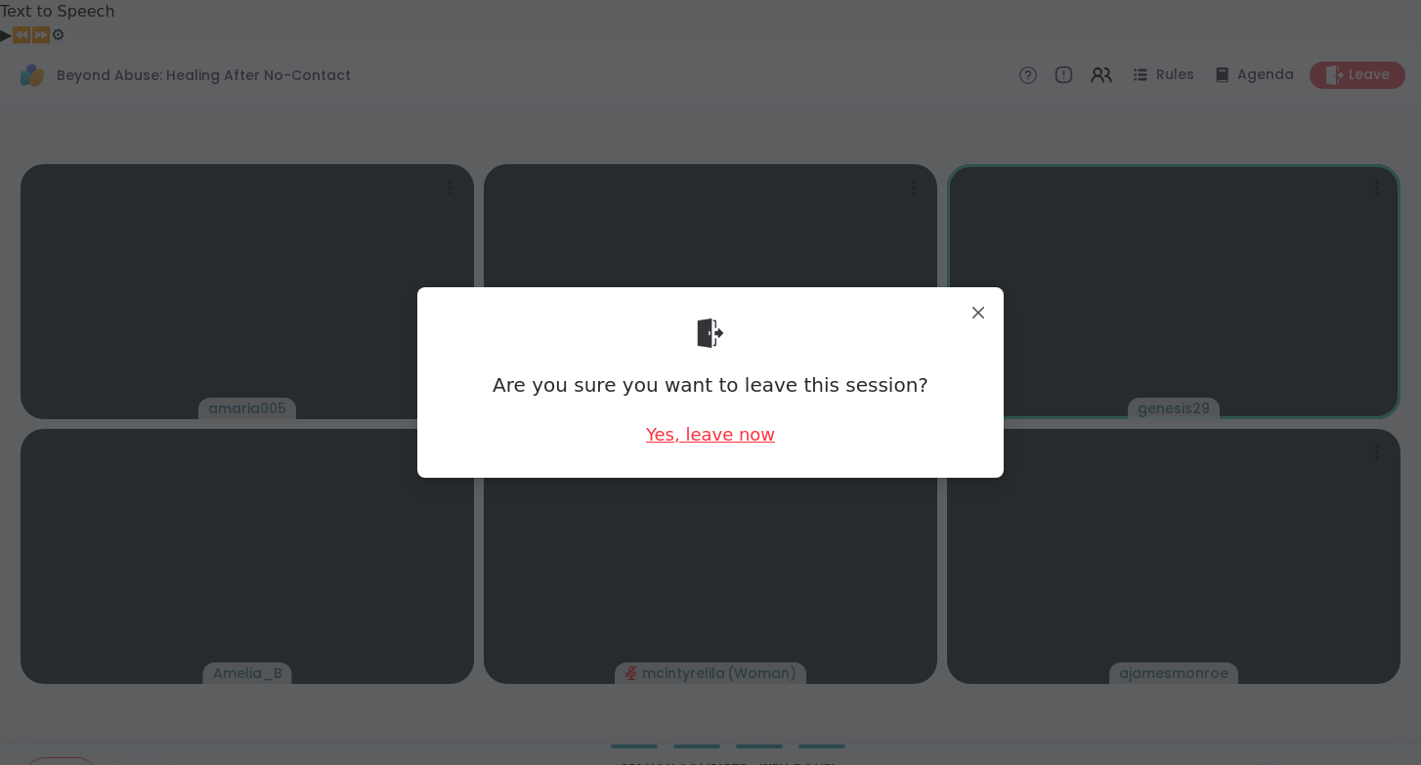
click at [733, 443] on div "Yes, leave now" at bounding box center [710, 434] width 129 height 24
